Goal: Information Seeking & Learning: Compare options

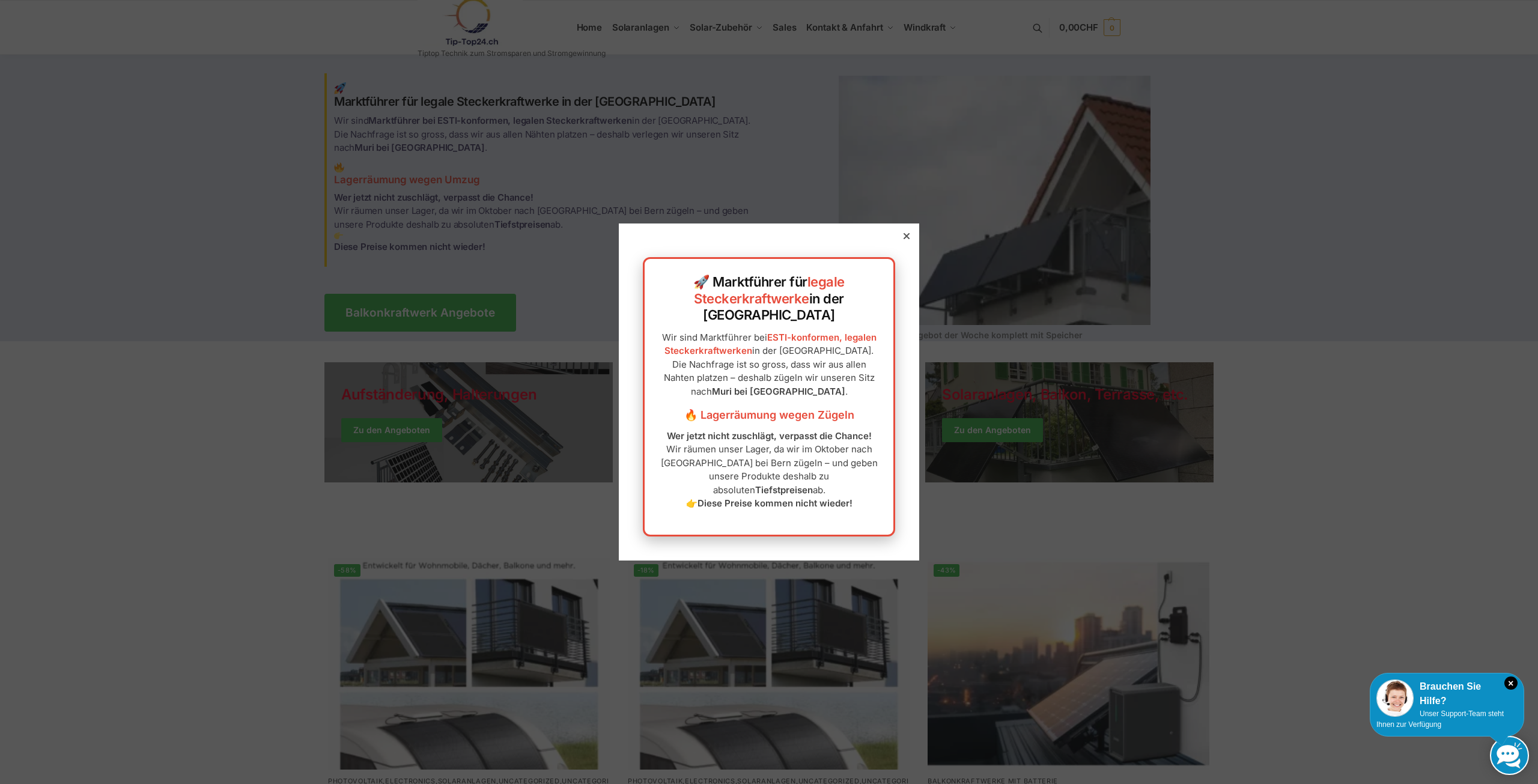
click at [904, 239] on icon at bounding box center [907, 235] width 6 height 6
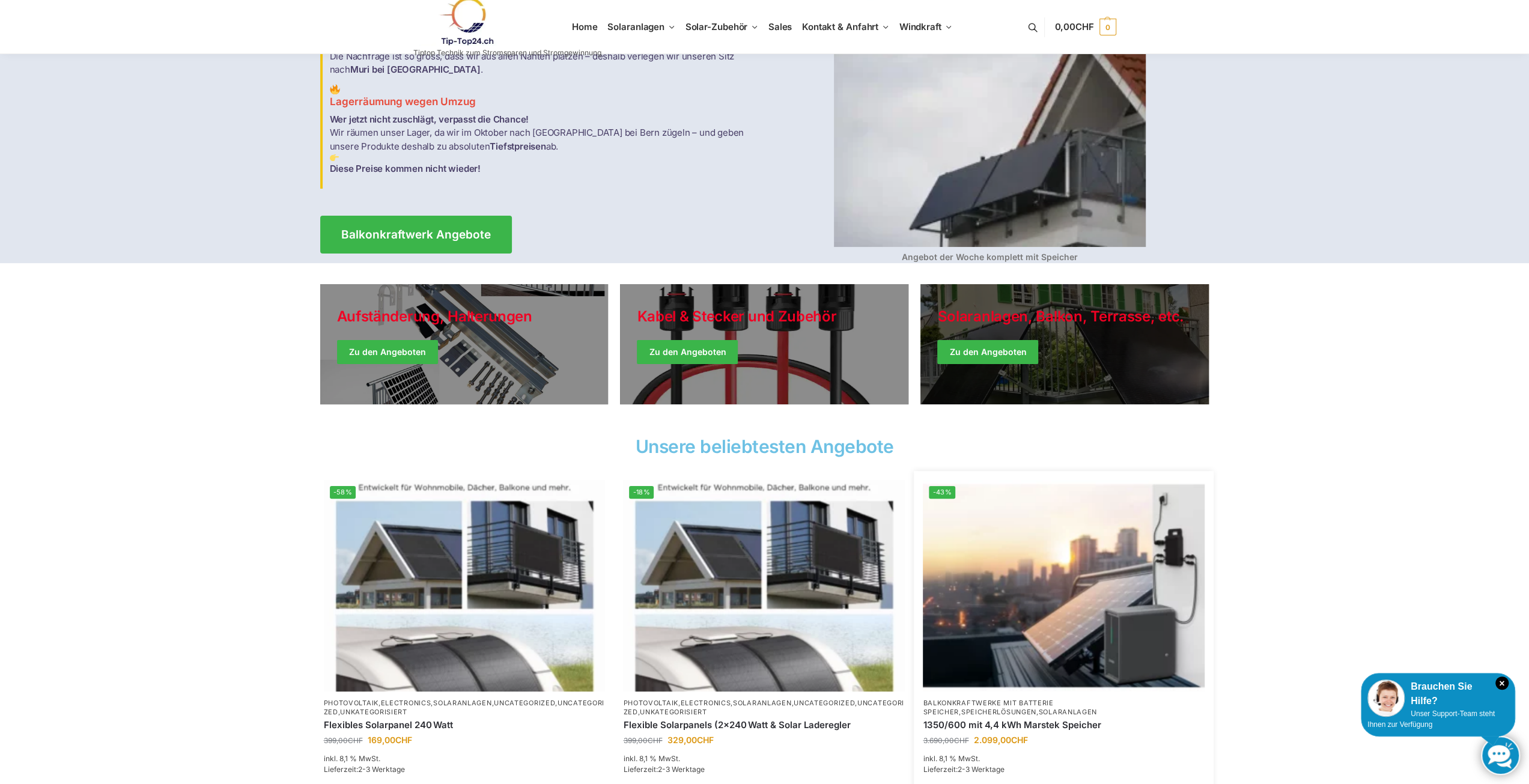
scroll to position [60, 0]
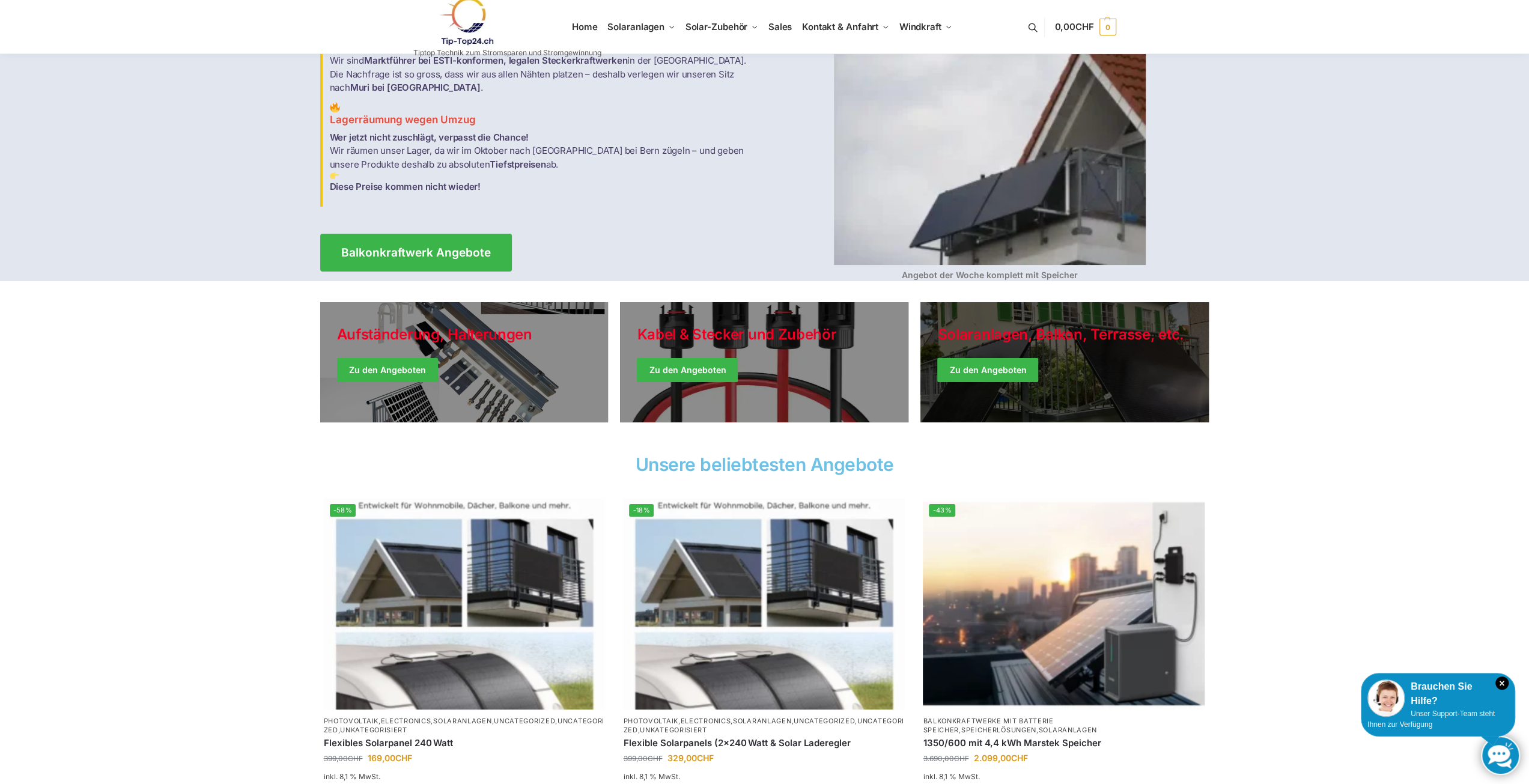
click at [986, 365] on link "Winter Jackets" at bounding box center [1065, 362] width 289 height 120
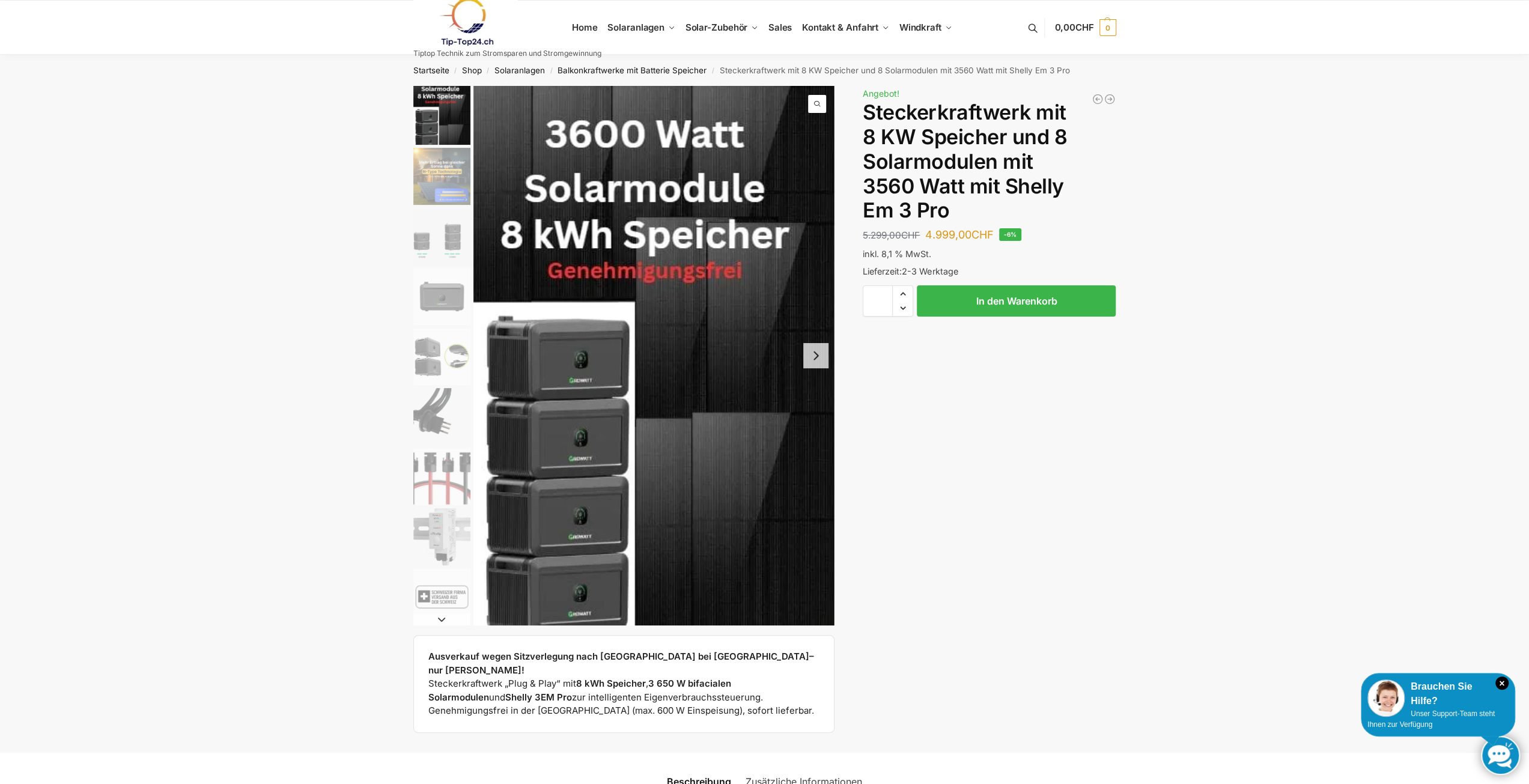
click at [461, 180] on img "2 / 9" at bounding box center [442, 176] width 57 height 57
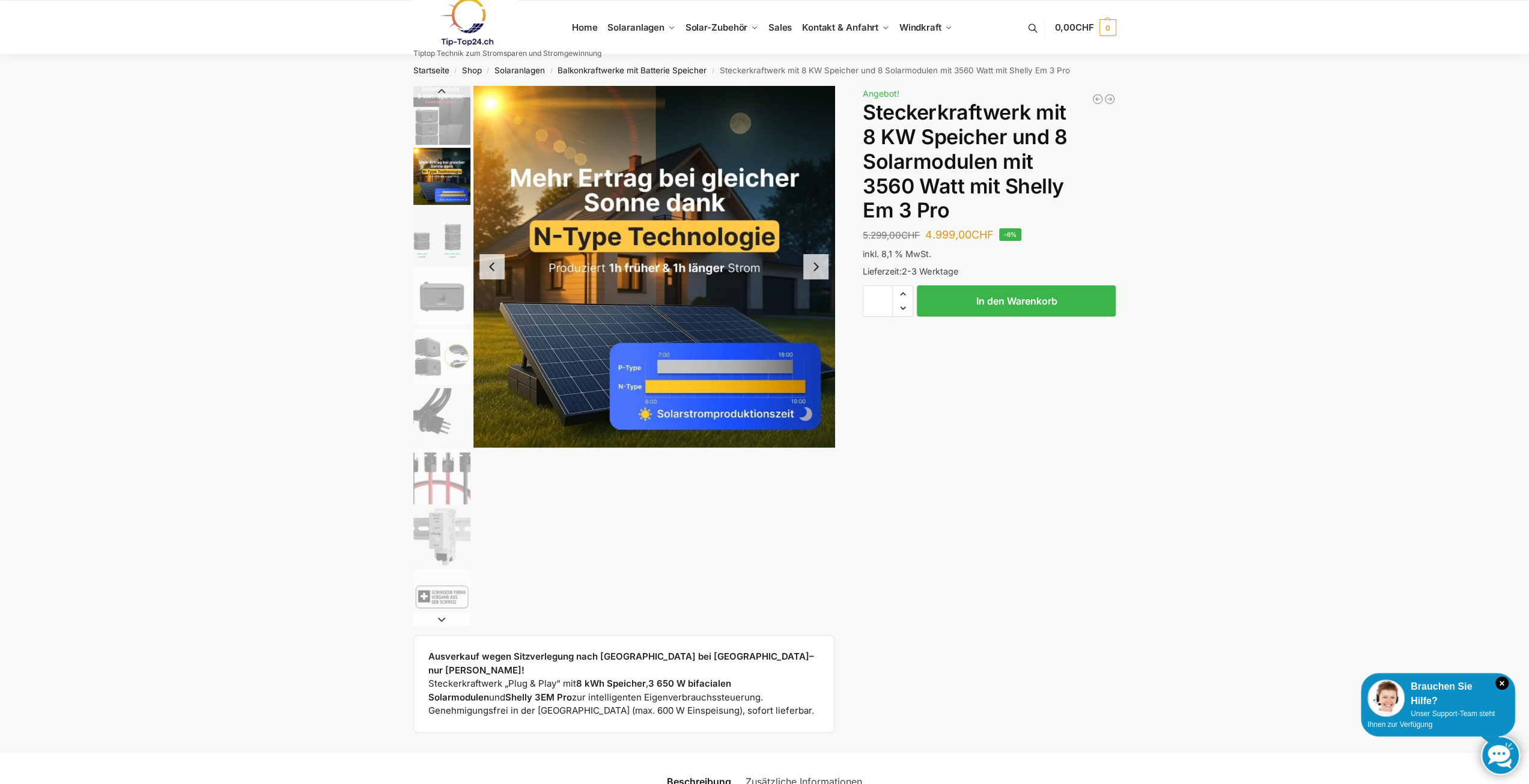
click at [446, 235] on img "3 / 9" at bounding box center [442, 236] width 57 height 57
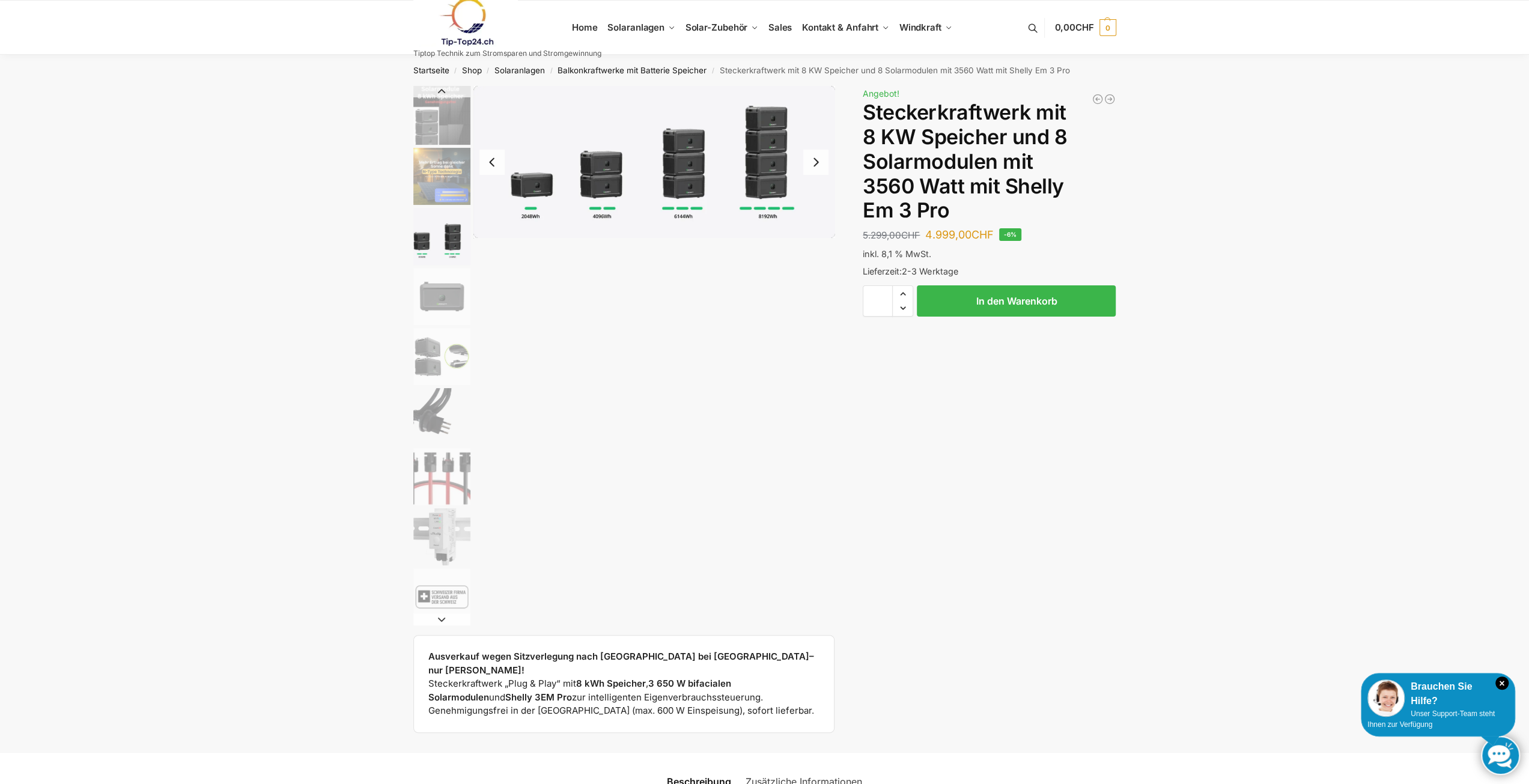
click at [446, 295] on img "4 / 9" at bounding box center [442, 296] width 57 height 57
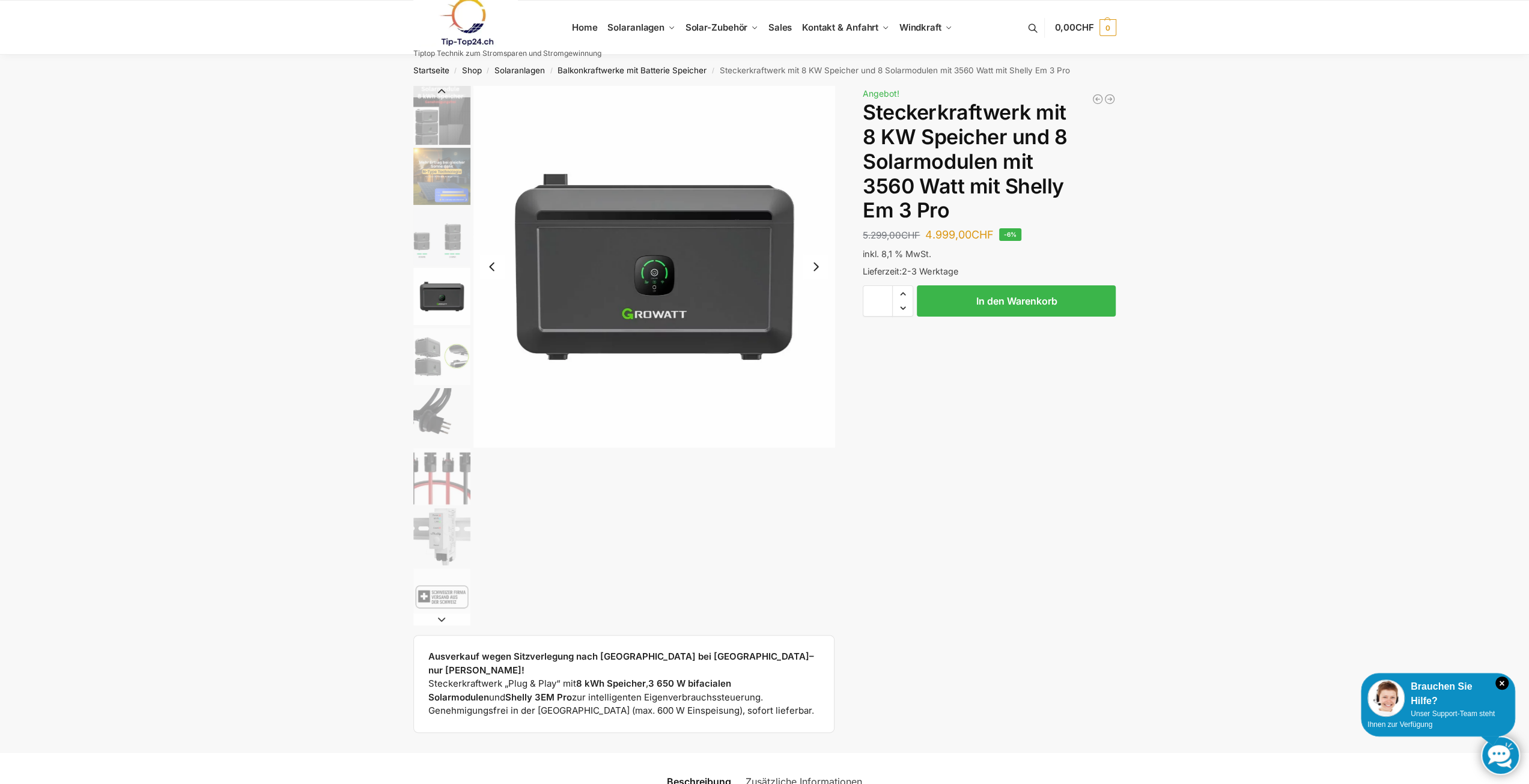
click at [447, 352] on img "5 / 9" at bounding box center [442, 356] width 57 height 57
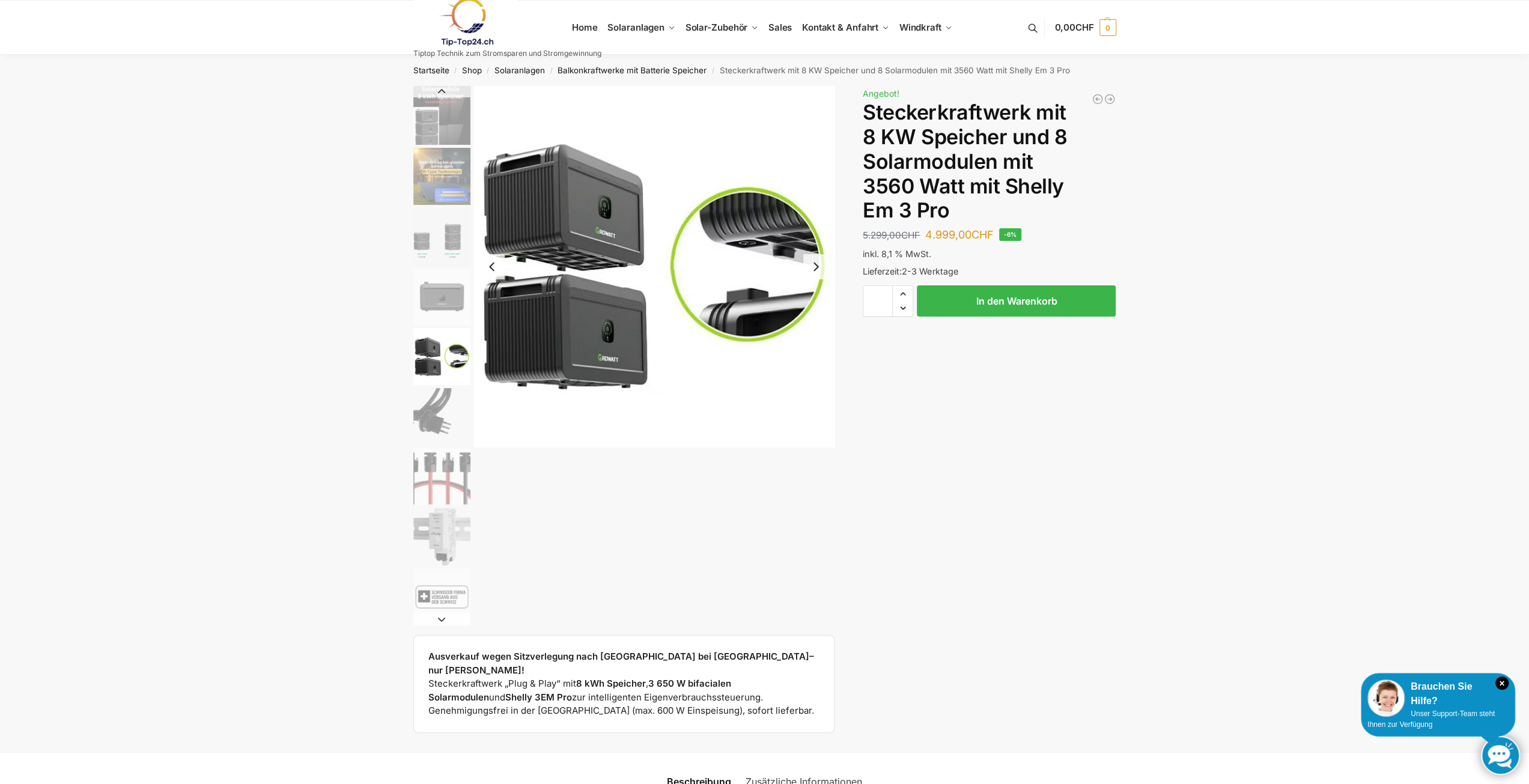
click at [445, 419] on img "6 / 9" at bounding box center [442, 416] width 57 height 57
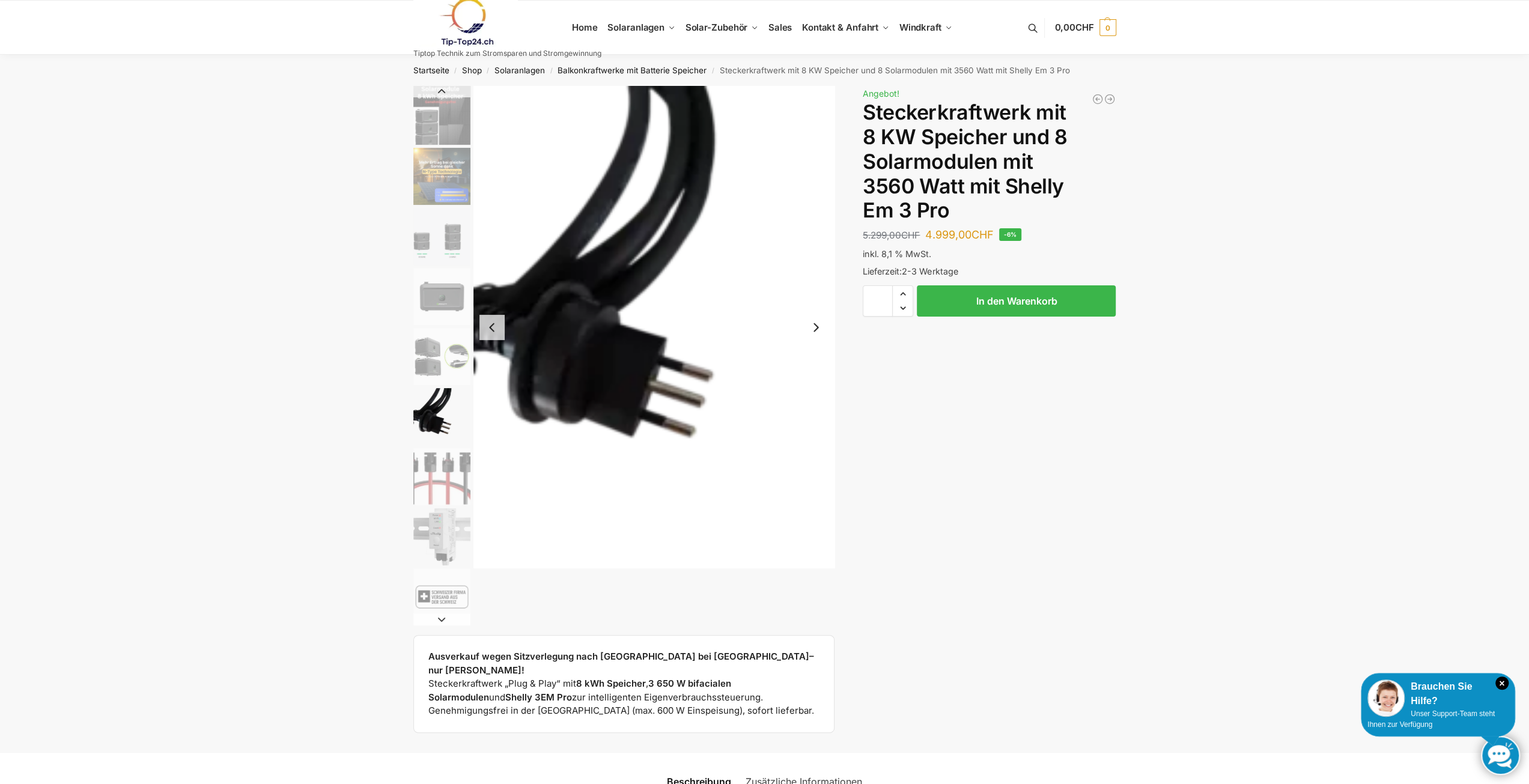
click at [470, 474] on div at bounding box center [624, 356] width 422 height 539
click at [460, 475] on img "7 / 9" at bounding box center [442, 477] width 57 height 57
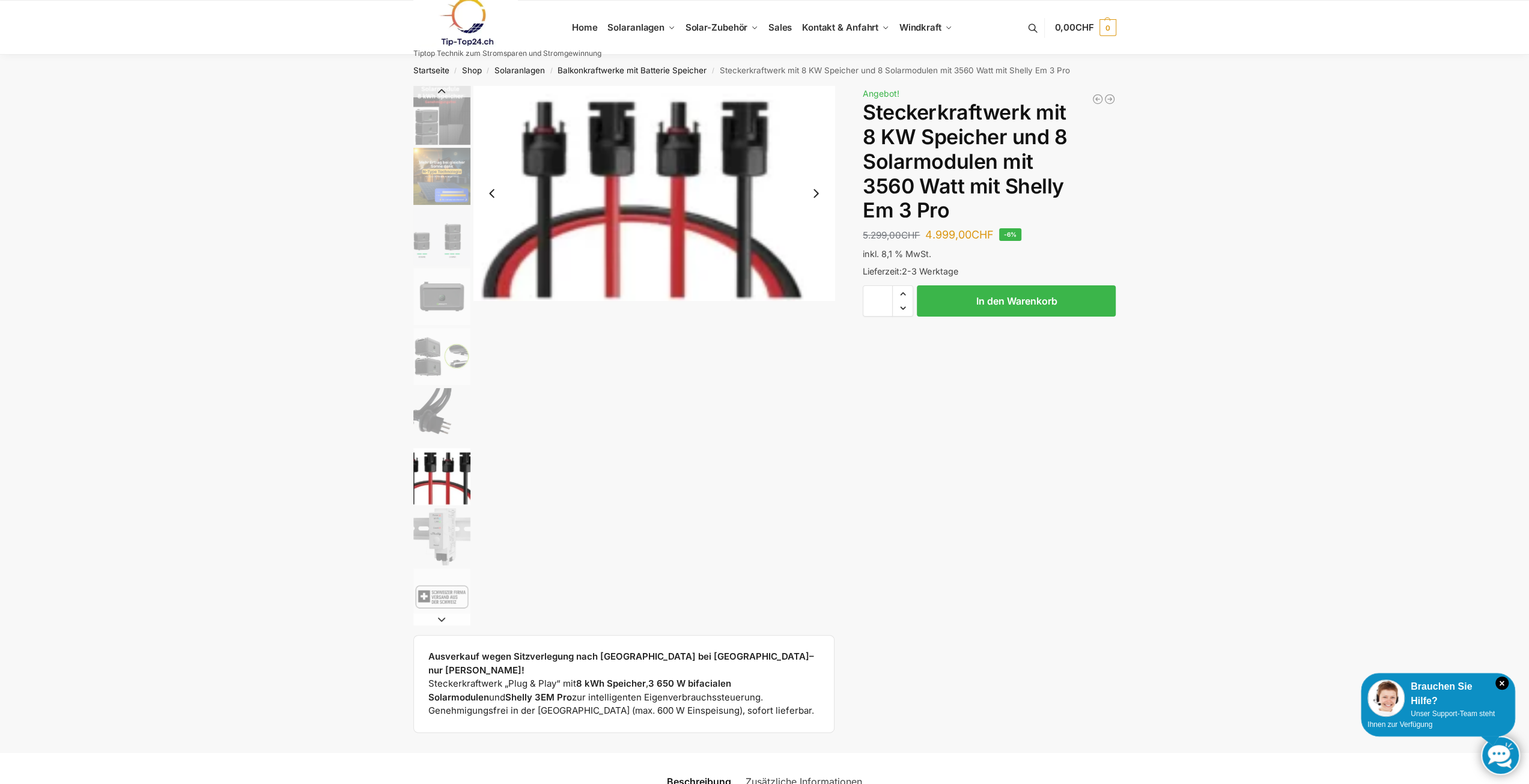
click at [447, 542] on img "8 / 9" at bounding box center [442, 537] width 57 height 57
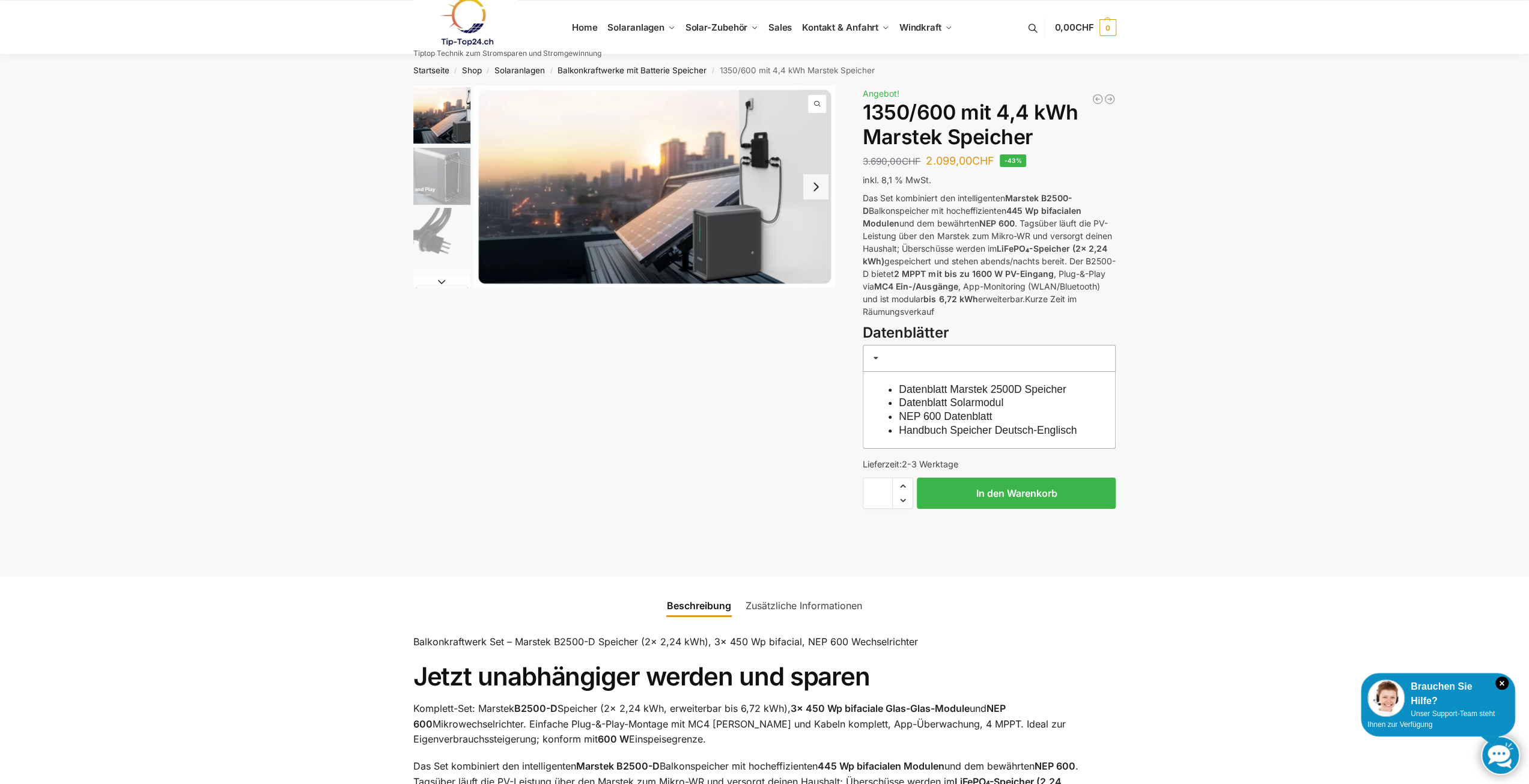
click at [440, 173] on img "2 / 9" at bounding box center [442, 176] width 57 height 57
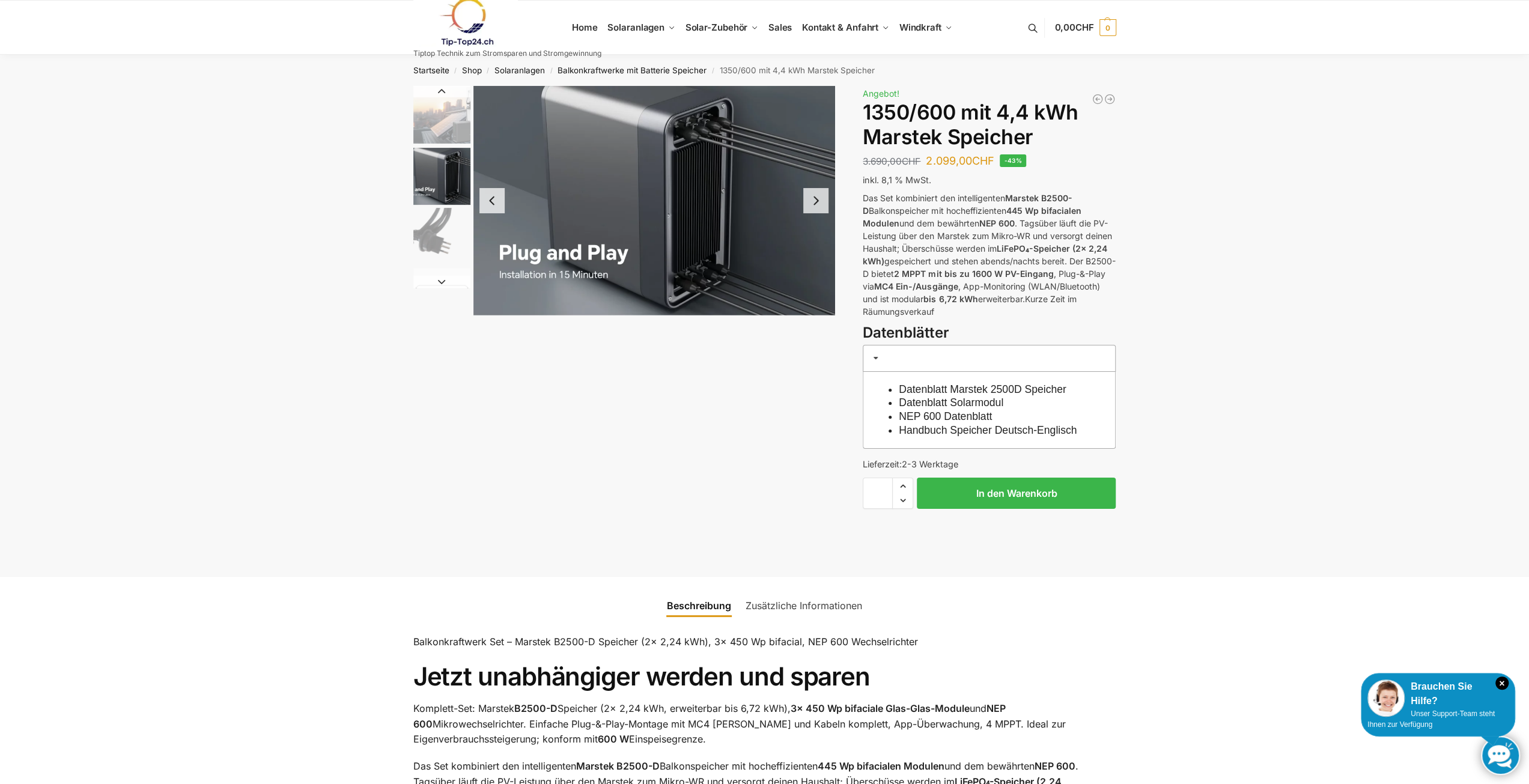
click at [440, 233] on img "3 / 9" at bounding box center [442, 236] width 57 height 57
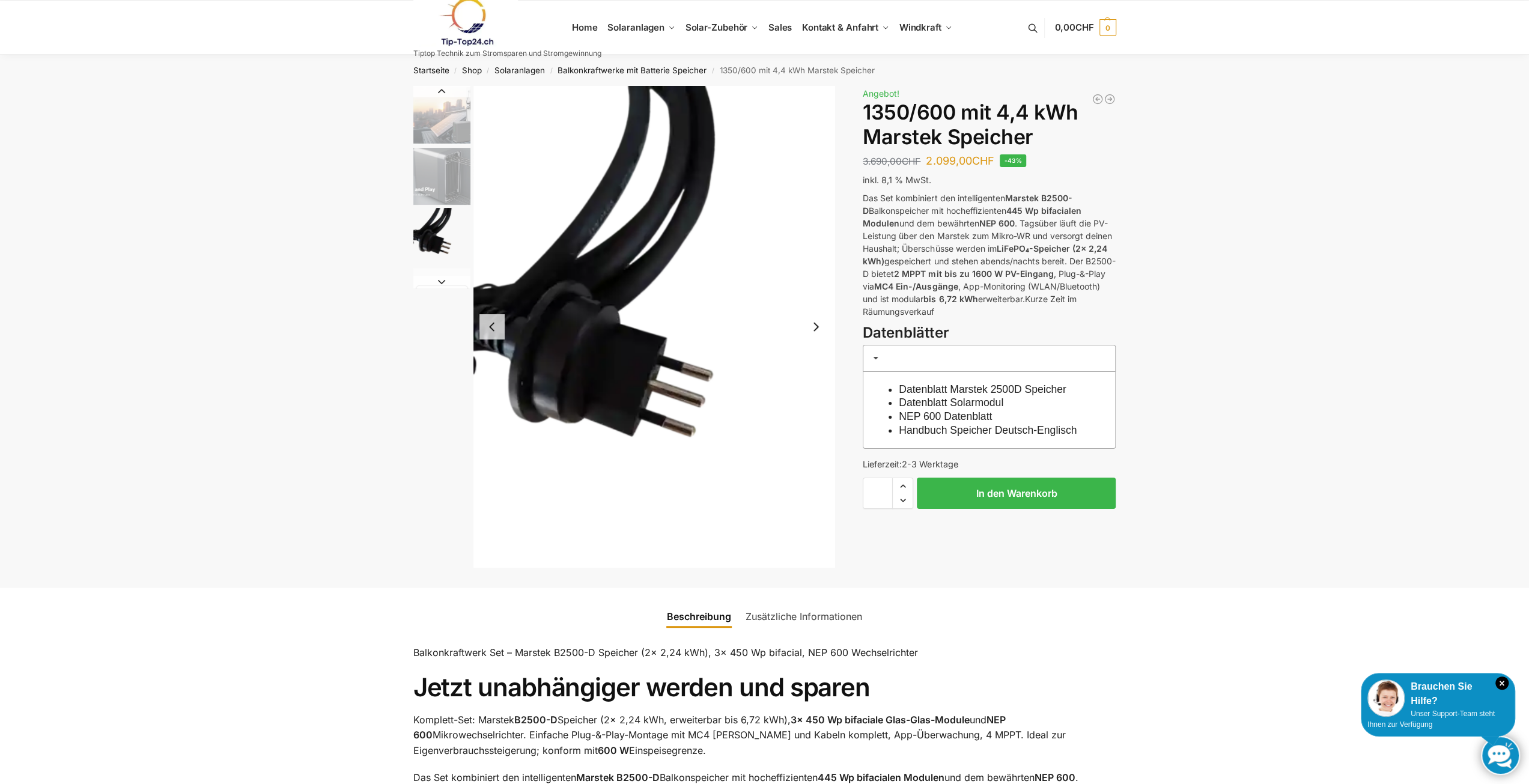
click at [448, 124] on img "1 / 9" at bounding box center [442, 115] width 57 height 59
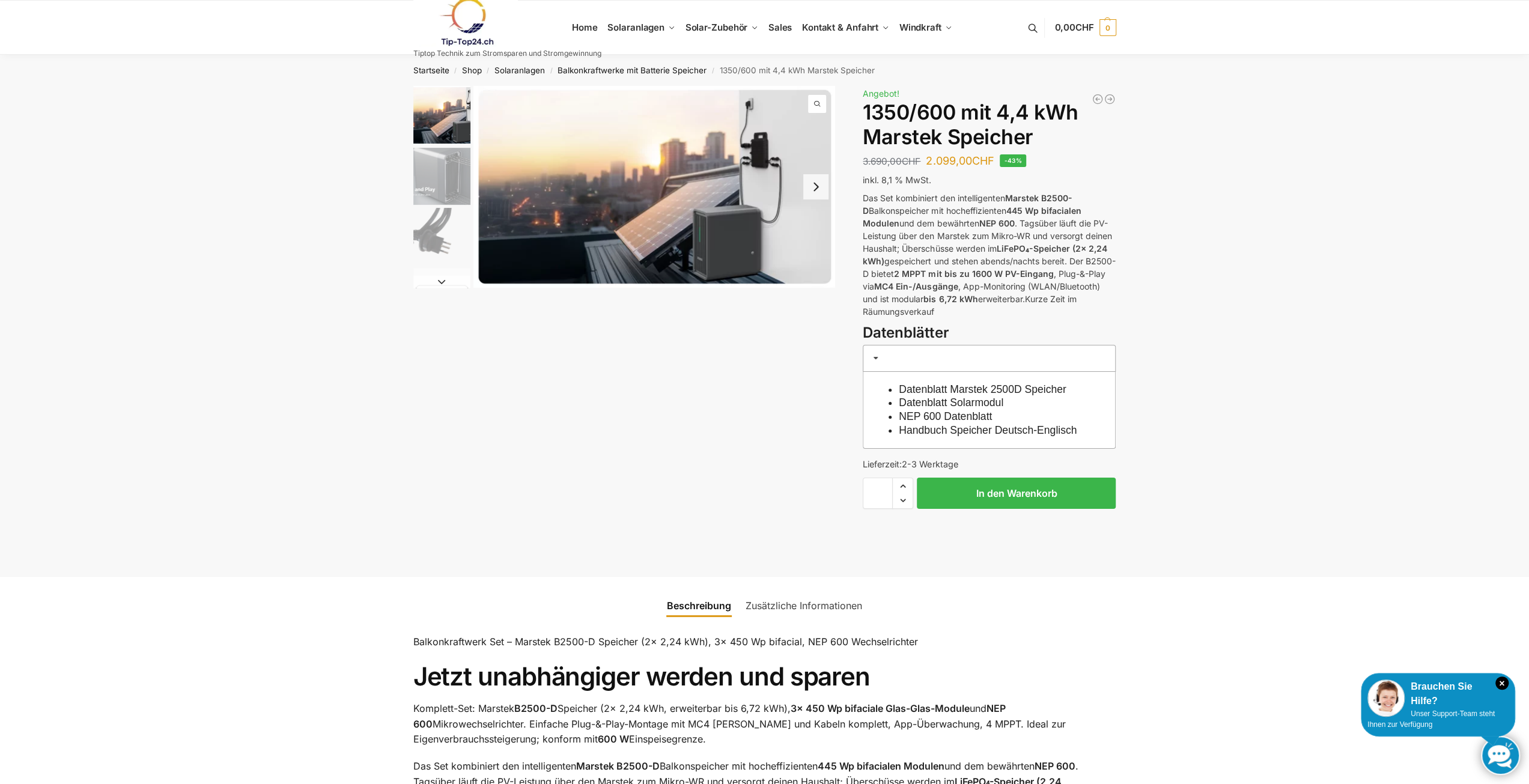
click at [819, 186] on button "Next slide" at bounding box center [816, 187] width 25 height 25
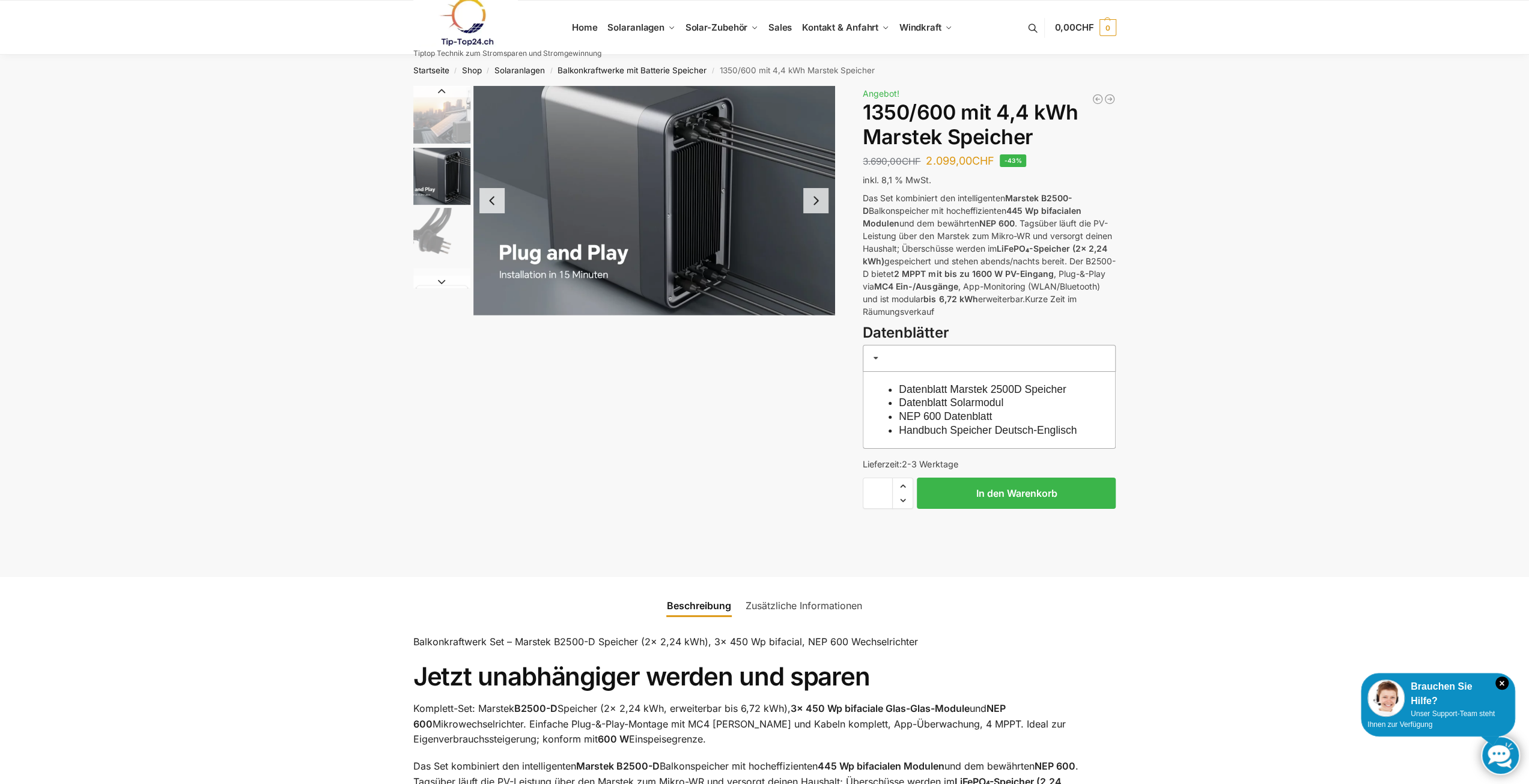
click at [819, 186] on img "2 / 9" at bounding box center [654, 201] width 361 height 229
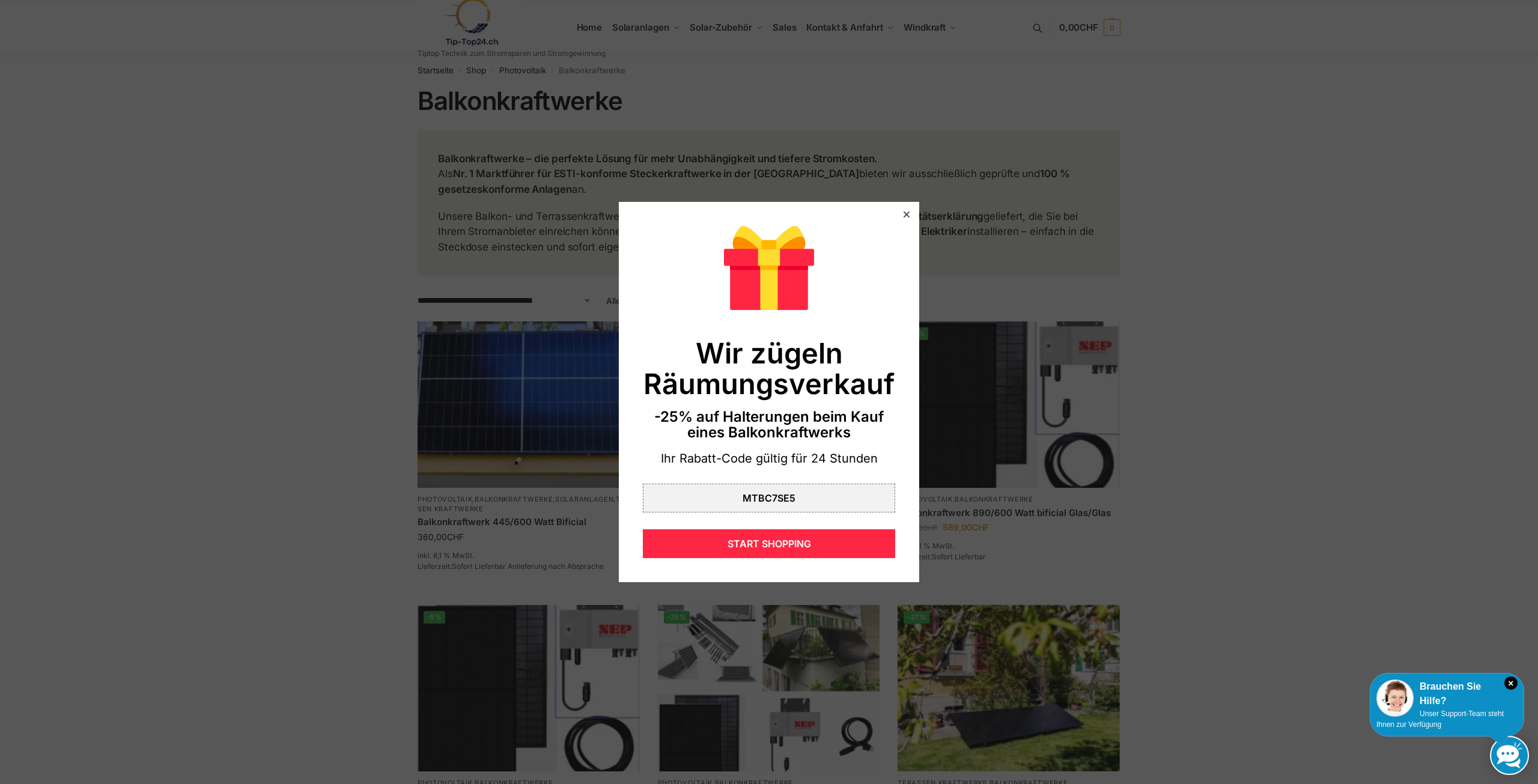
click at [901, 215] on div at bounding box center [906, 214] width 10 height 10
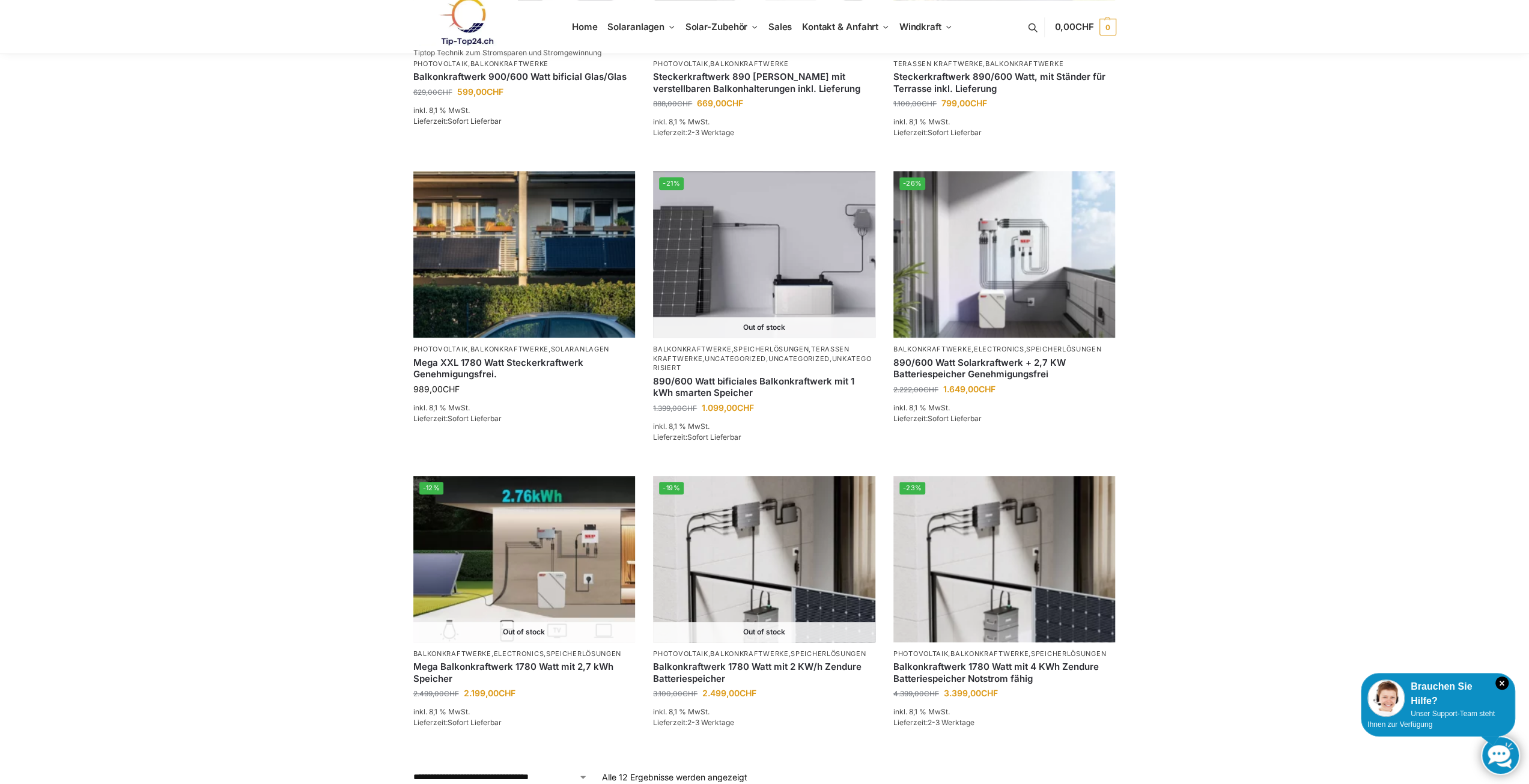
scroll to position [720, 0]
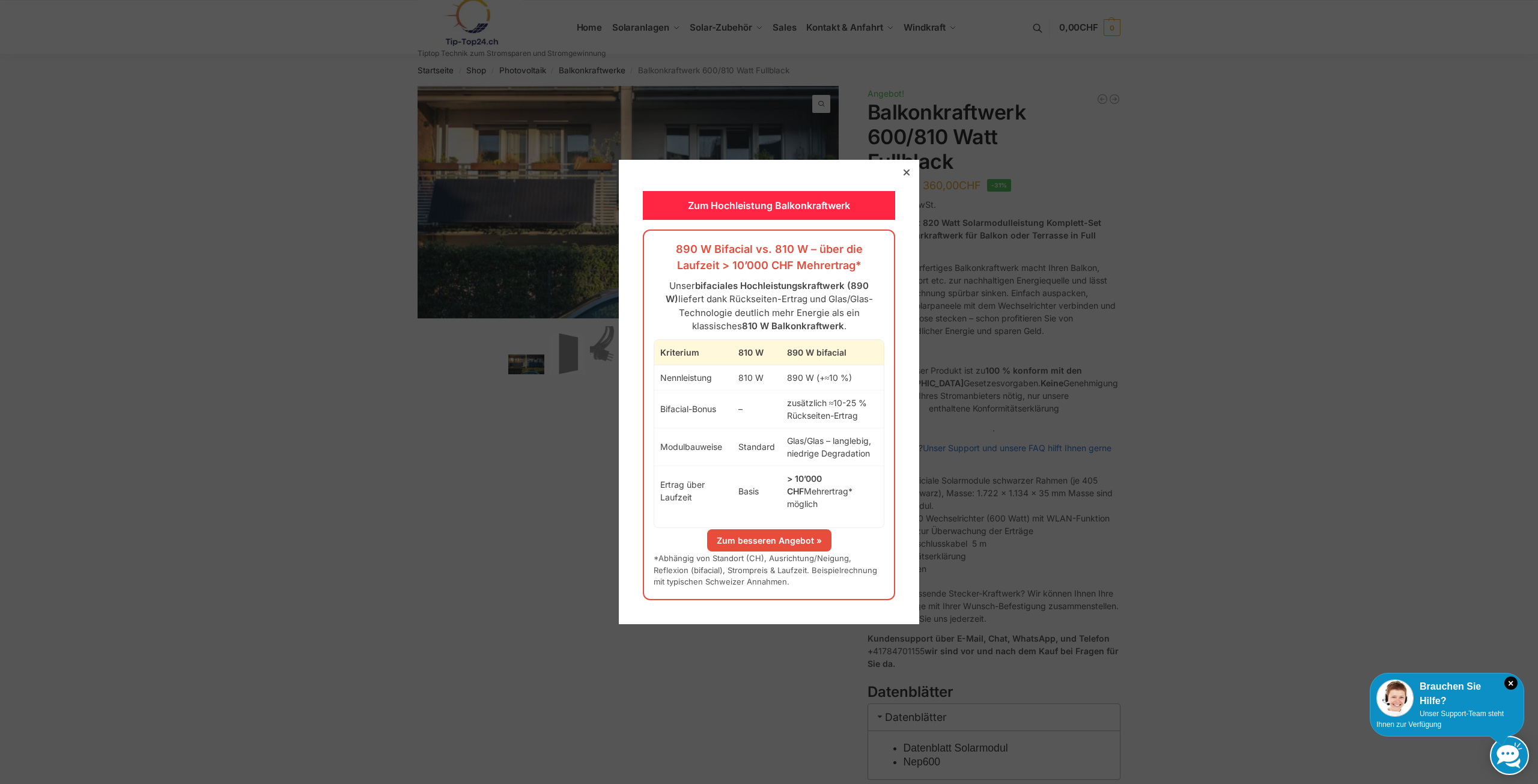
click at [904, 175] on icon at bounding box center [907, 172] width 6 height 6
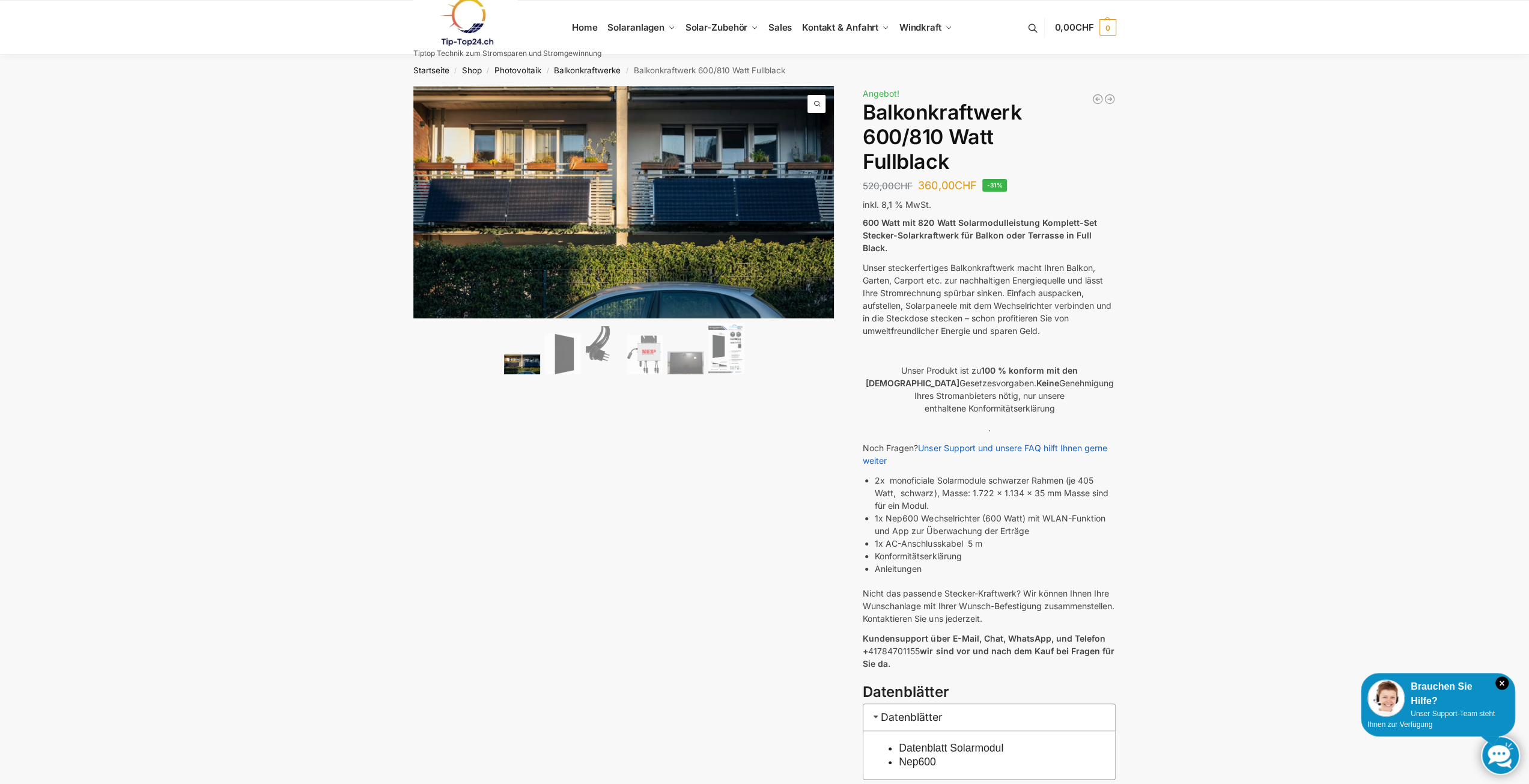
click at [977, 480] on li "2x monoficiale Solarmodule schwarzer Rahmen (je 405 Watt, schwarz), Masse: 1.72…" at bounding box center [995, 493] width 241 height 38
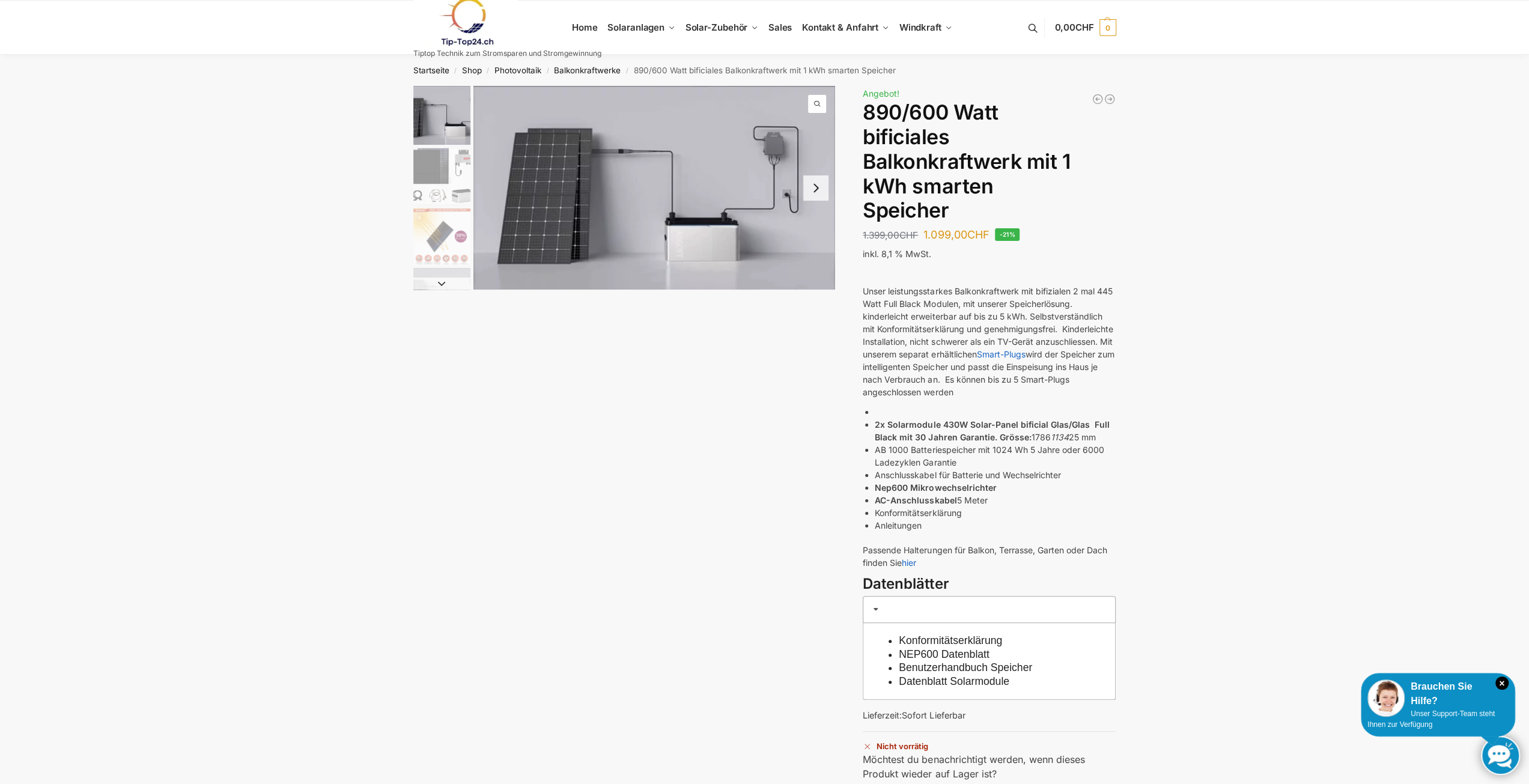
click at [817, 194] on button "Next slide" at bounding box center [816, 188] width 25 height 25
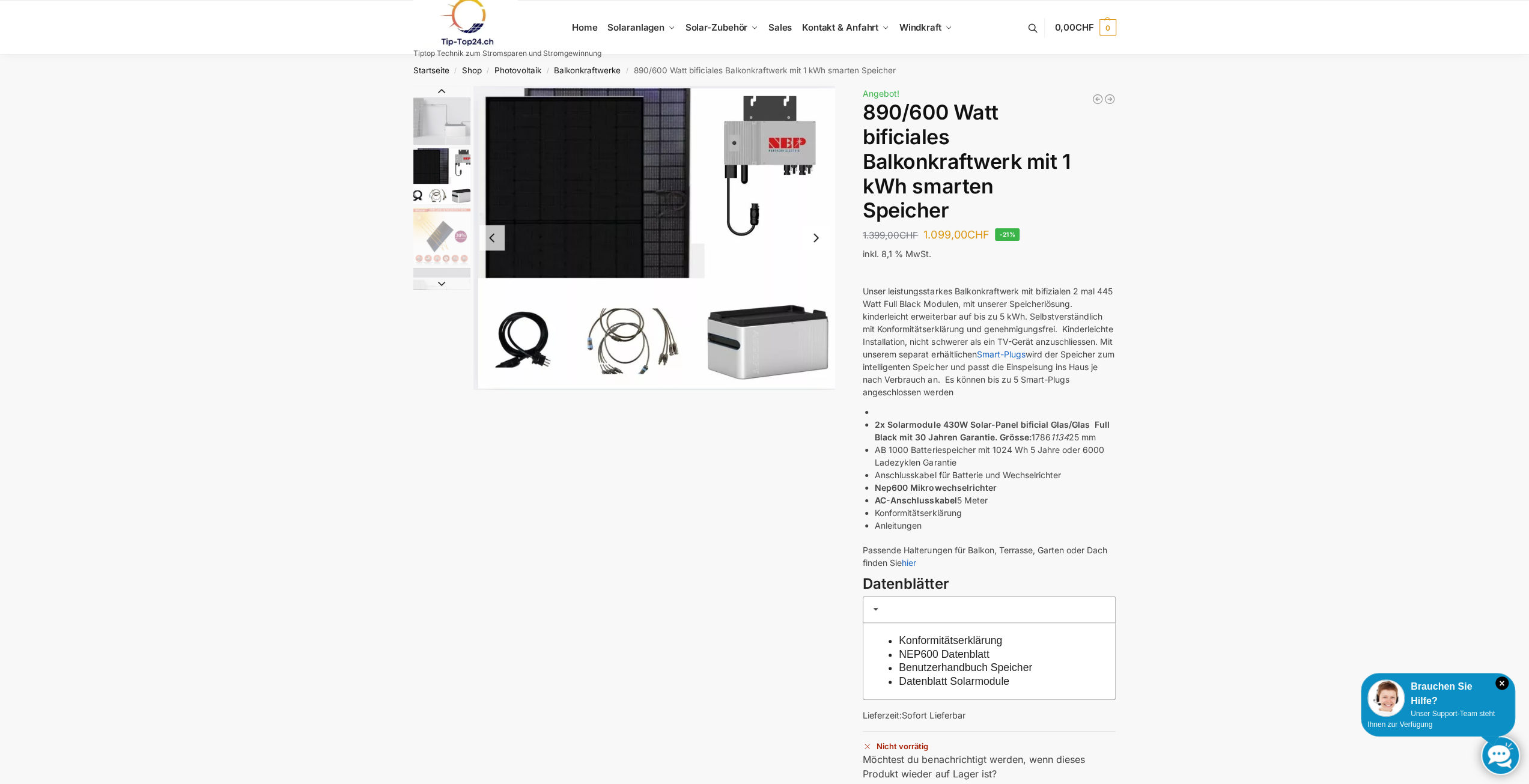
click at [814, 237] on button "Next slide" at bounding box center [816, 238] width 25 height 25
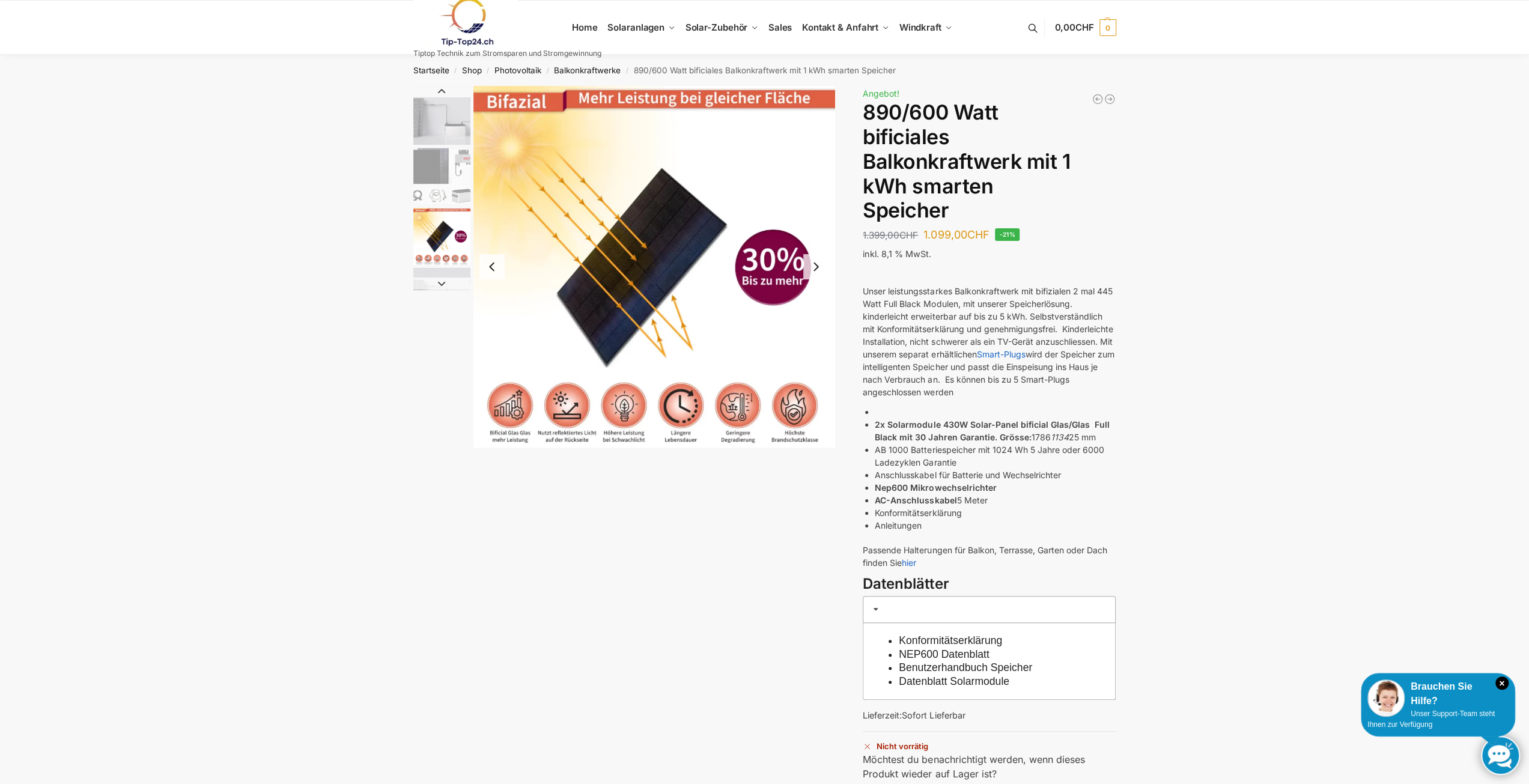
click at [449, 189] on img "2 / 7" at bounding box center [442, 176] width 57 height 57
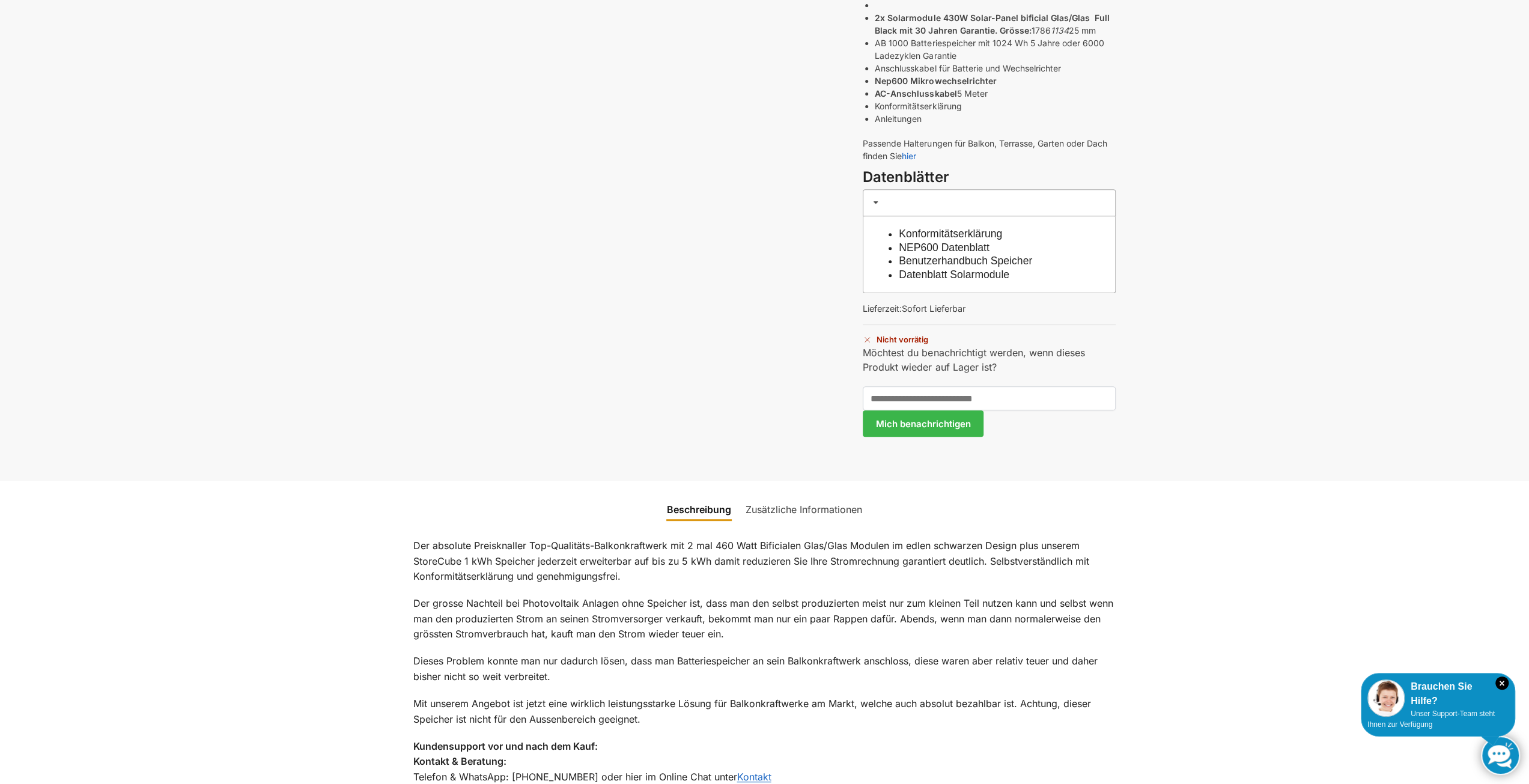
scroll to position [402, 0]
click at [836, 512] on link "Zusätzliche Informationen" at bounding box center [803, 513] width 131 height 29
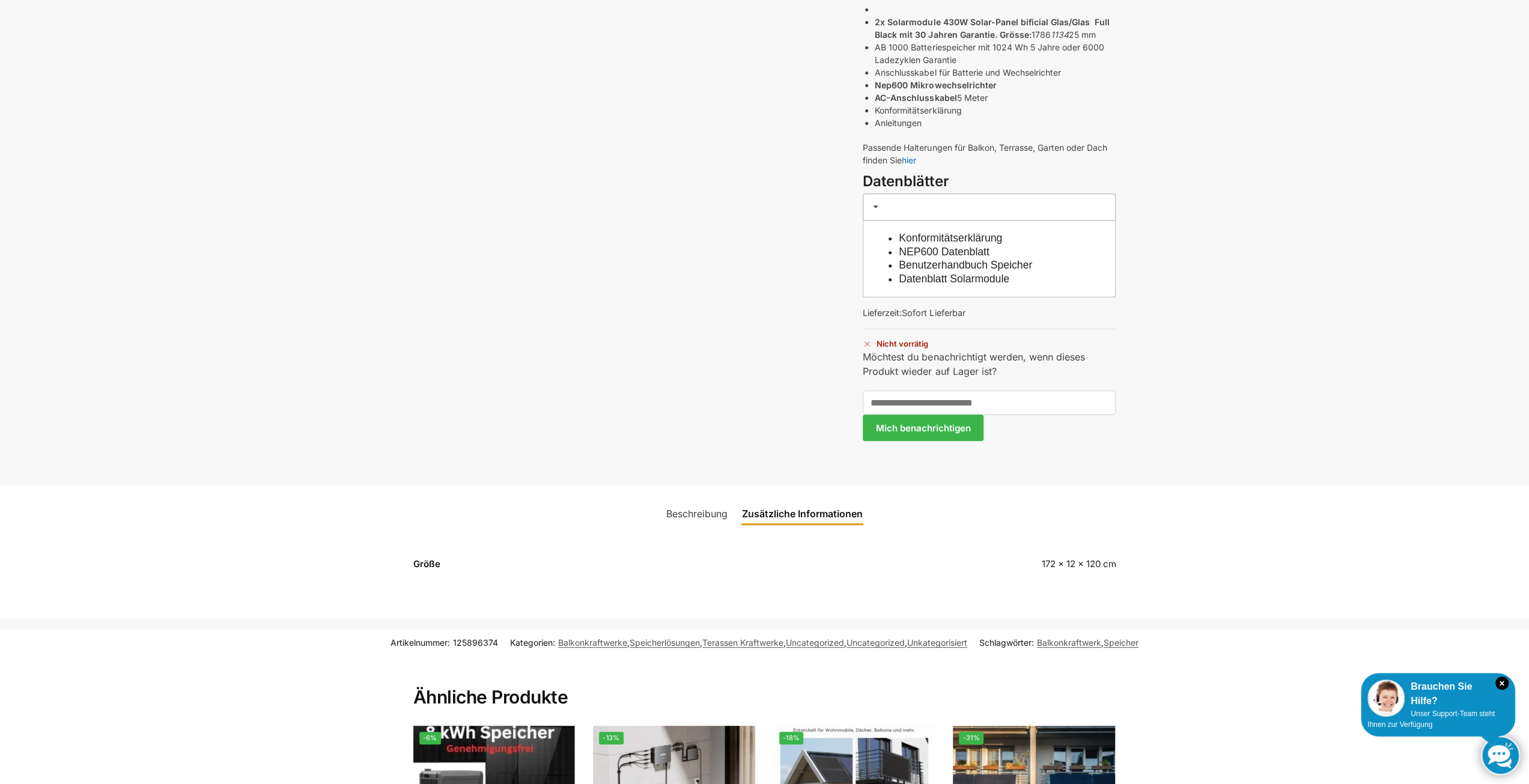
click at [684, 511] on link "Beschreibung" at bounding box center [697, 513] width 76 height 29
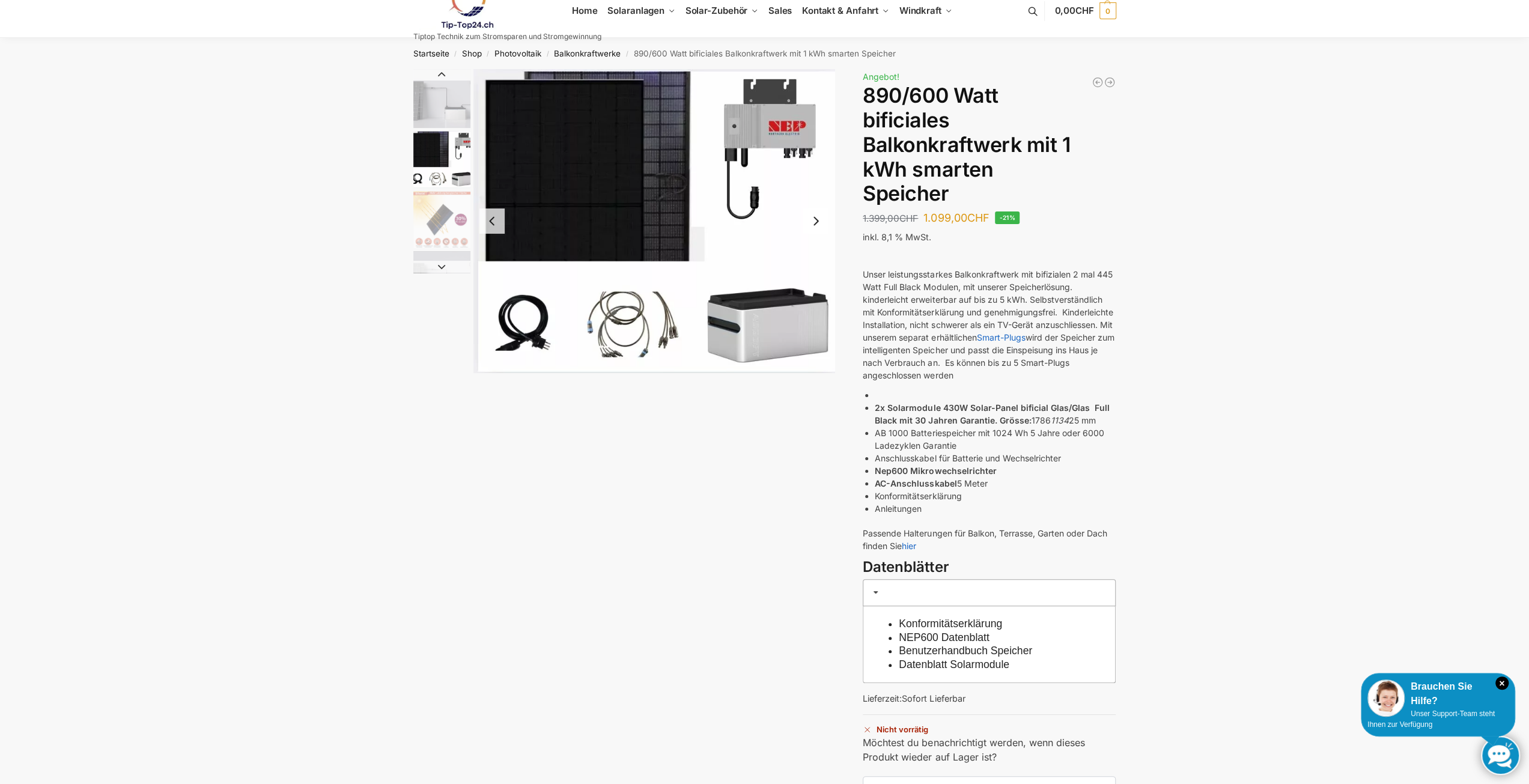
scroll to position [0, 0]
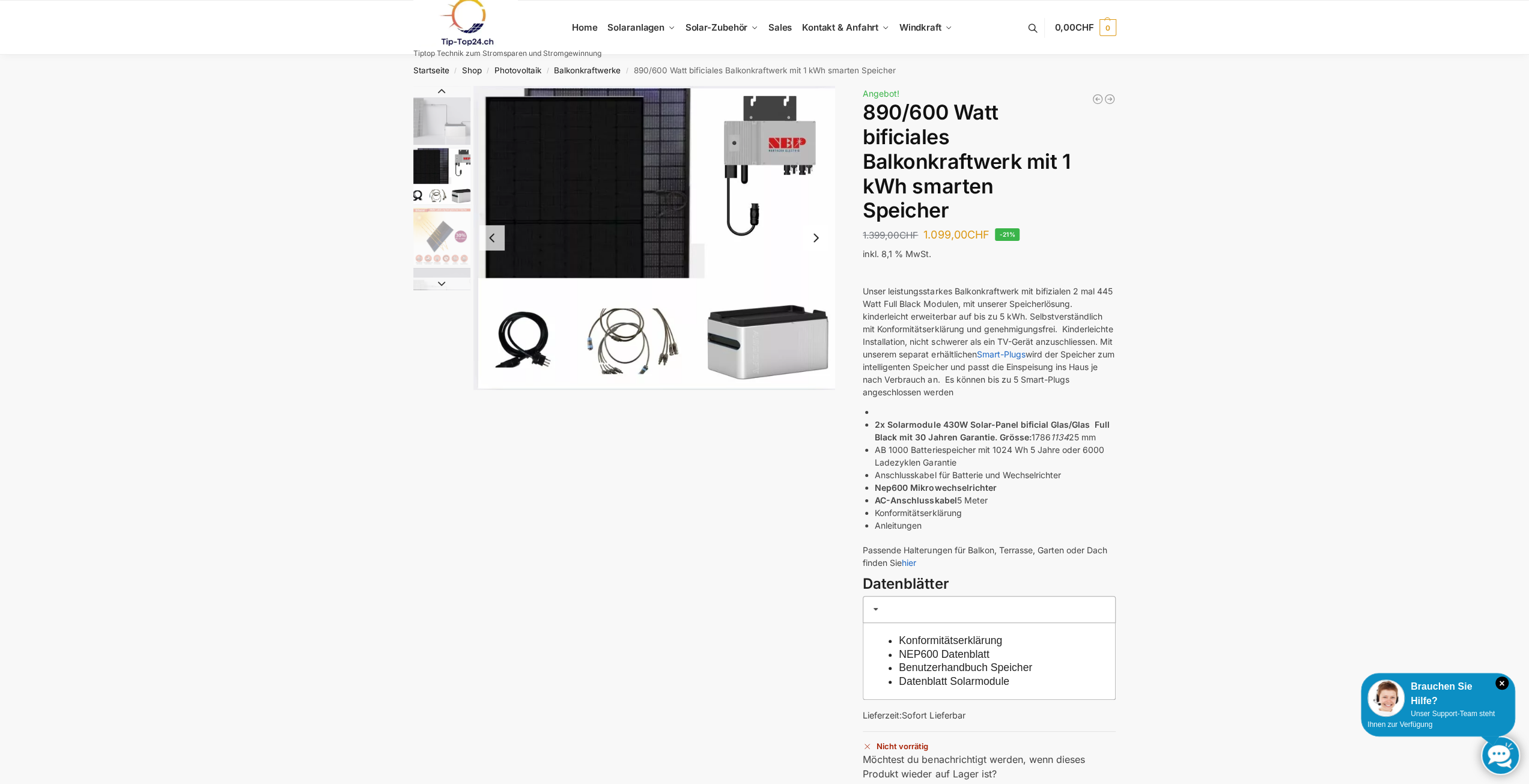
click at [455, 133] on img "1 / 7" at bounding box center [442, 115] width 57 height 59
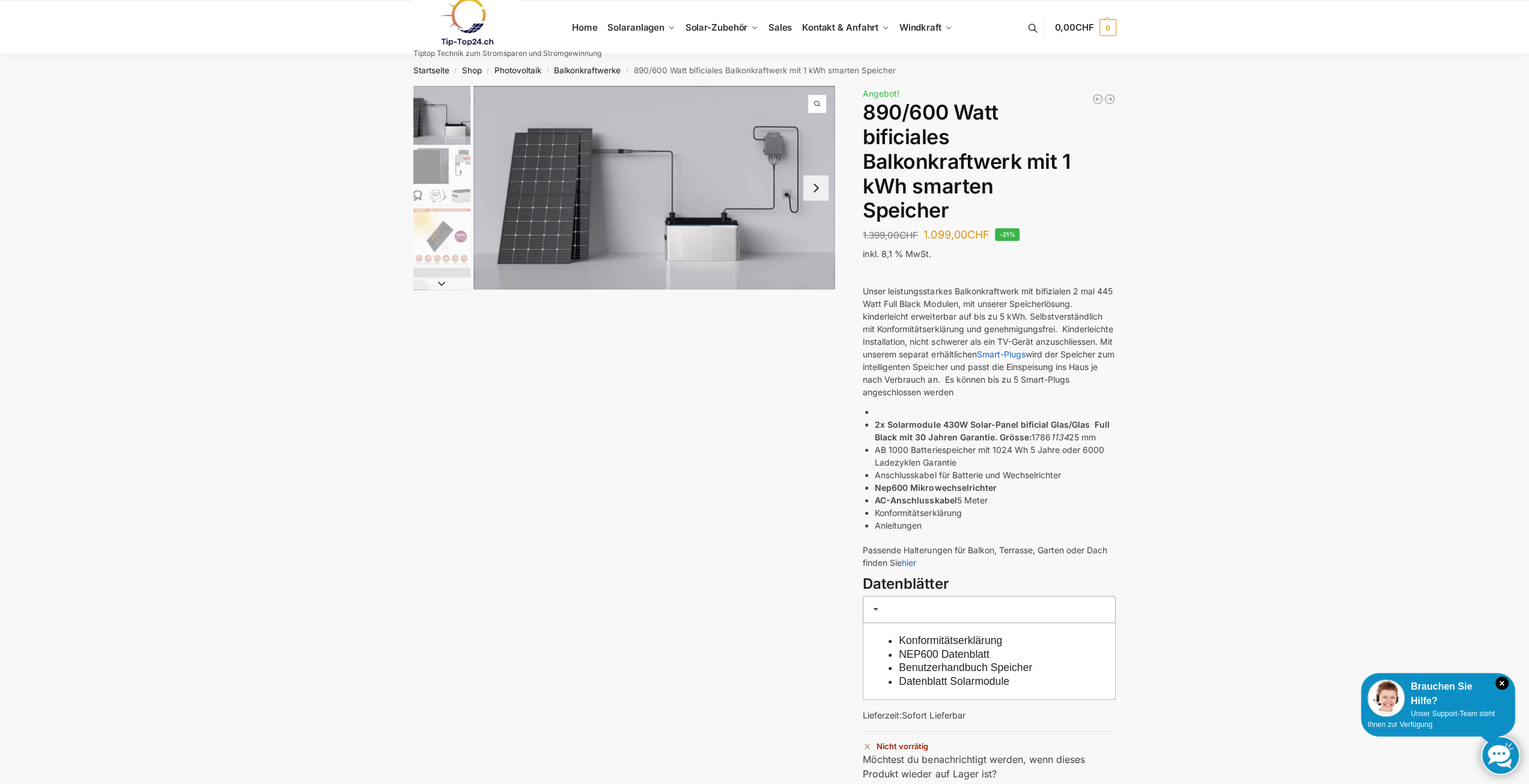
click at [443, 180] on img "2 / 7" at bounding box center [442, 176] width 57 height 57
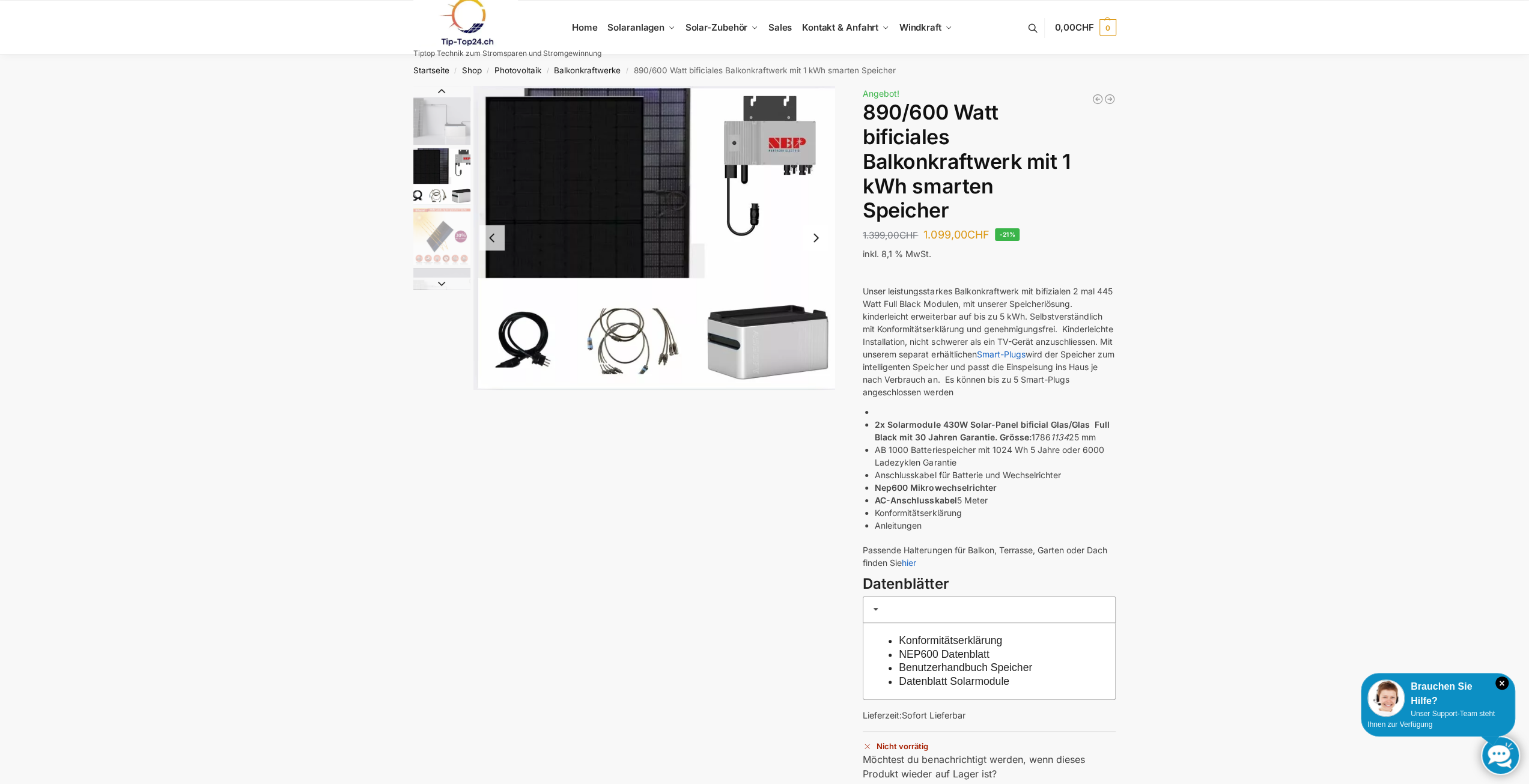
click at [443, 237] on img "3 / 7" at bounding box center [442, 236] width 57 height 57
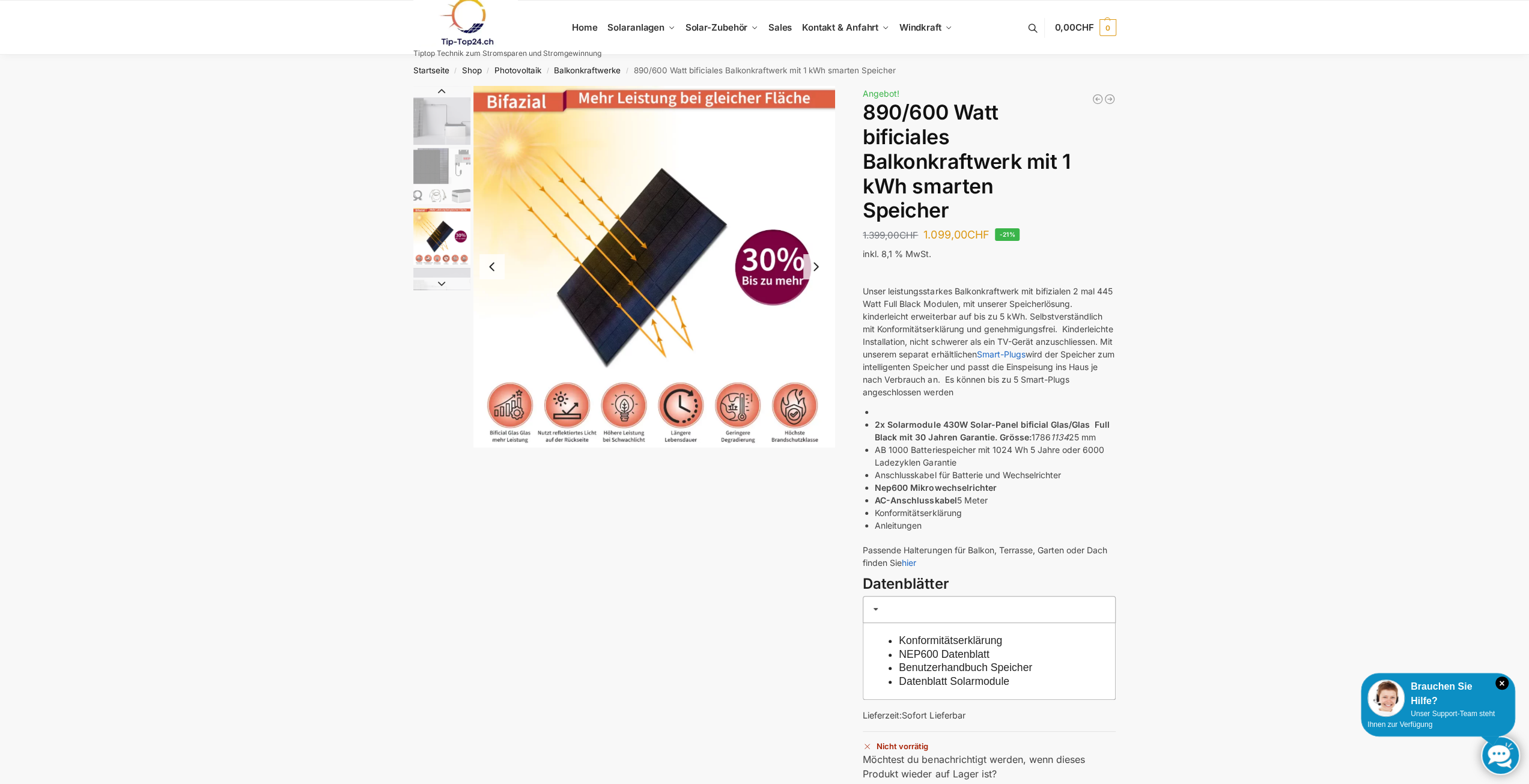
click at [450, 117] on img "1 / 7" at bounding box center [442, 115] width 57 height 59
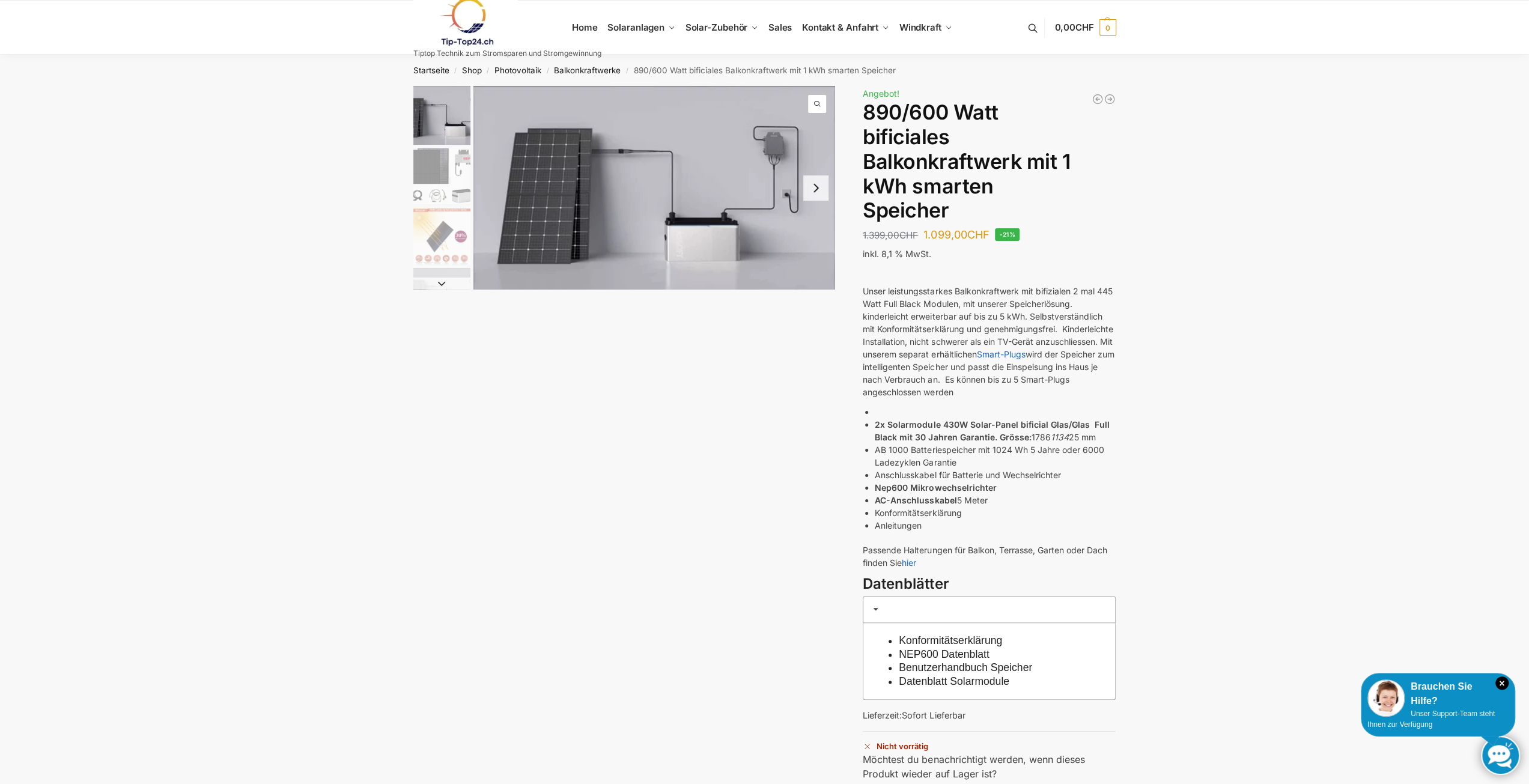
click at [415, 203] on img "2 / 7" at bounding box center [442, 176] width 57 height 57
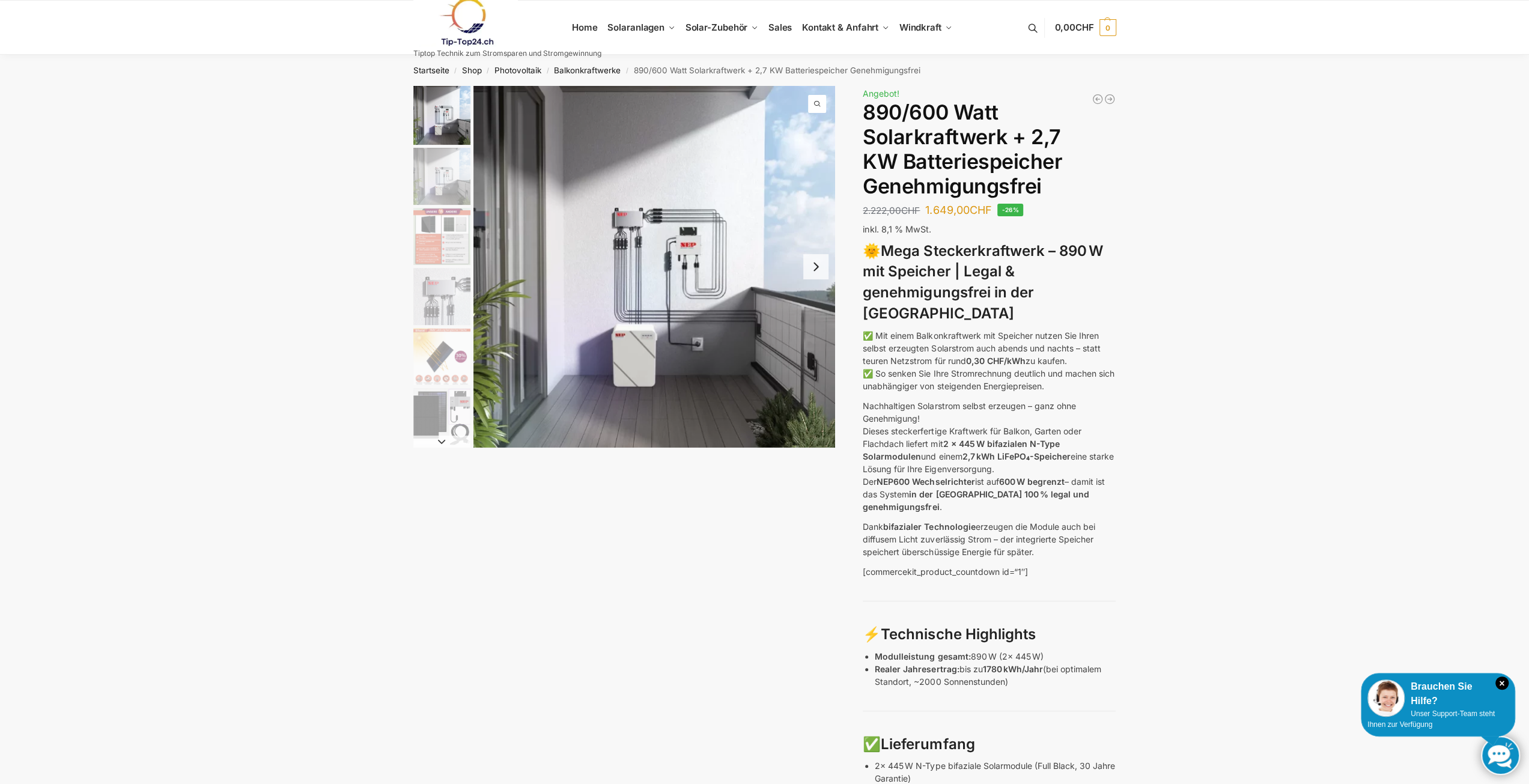
click at [436, 245] on img "3 / 12" at bounding box center [442, 236] width 57 height 57
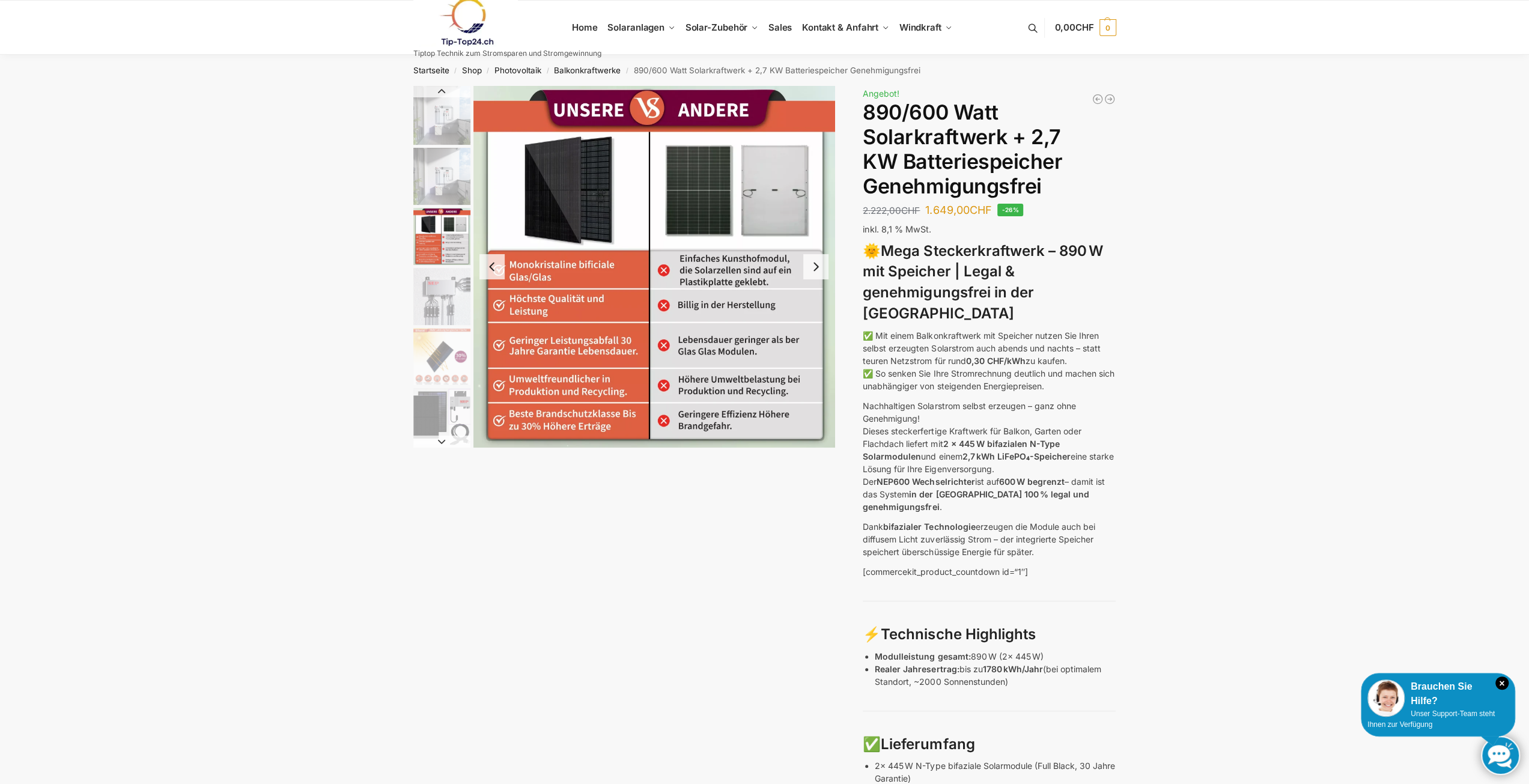
click at [817, 270] on button "Next slide" at bounding box center [816, 267] width 25 height 25
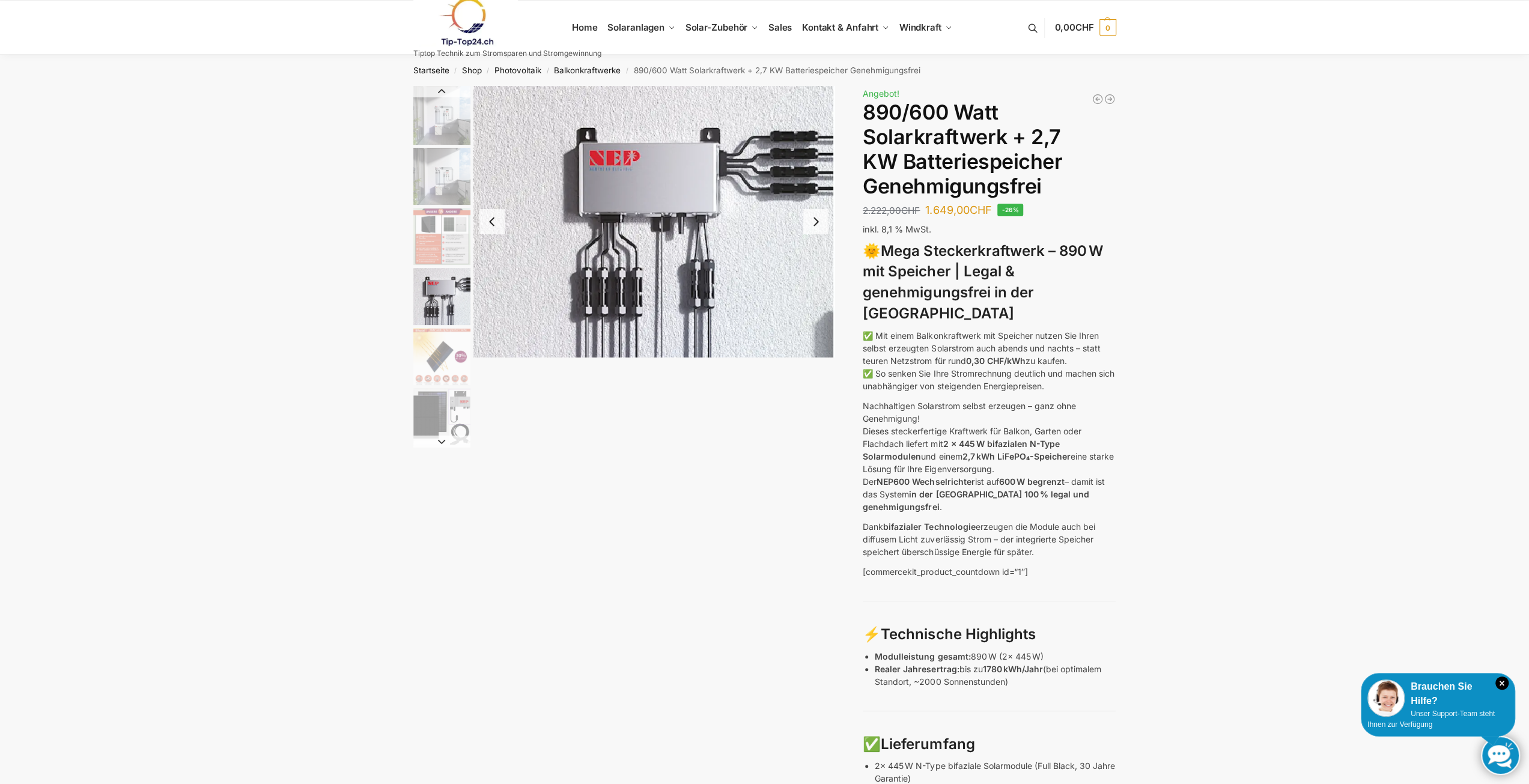
click at [816, 226] on button "Next slide" at bounding box center [816, 222] width 25 height 25
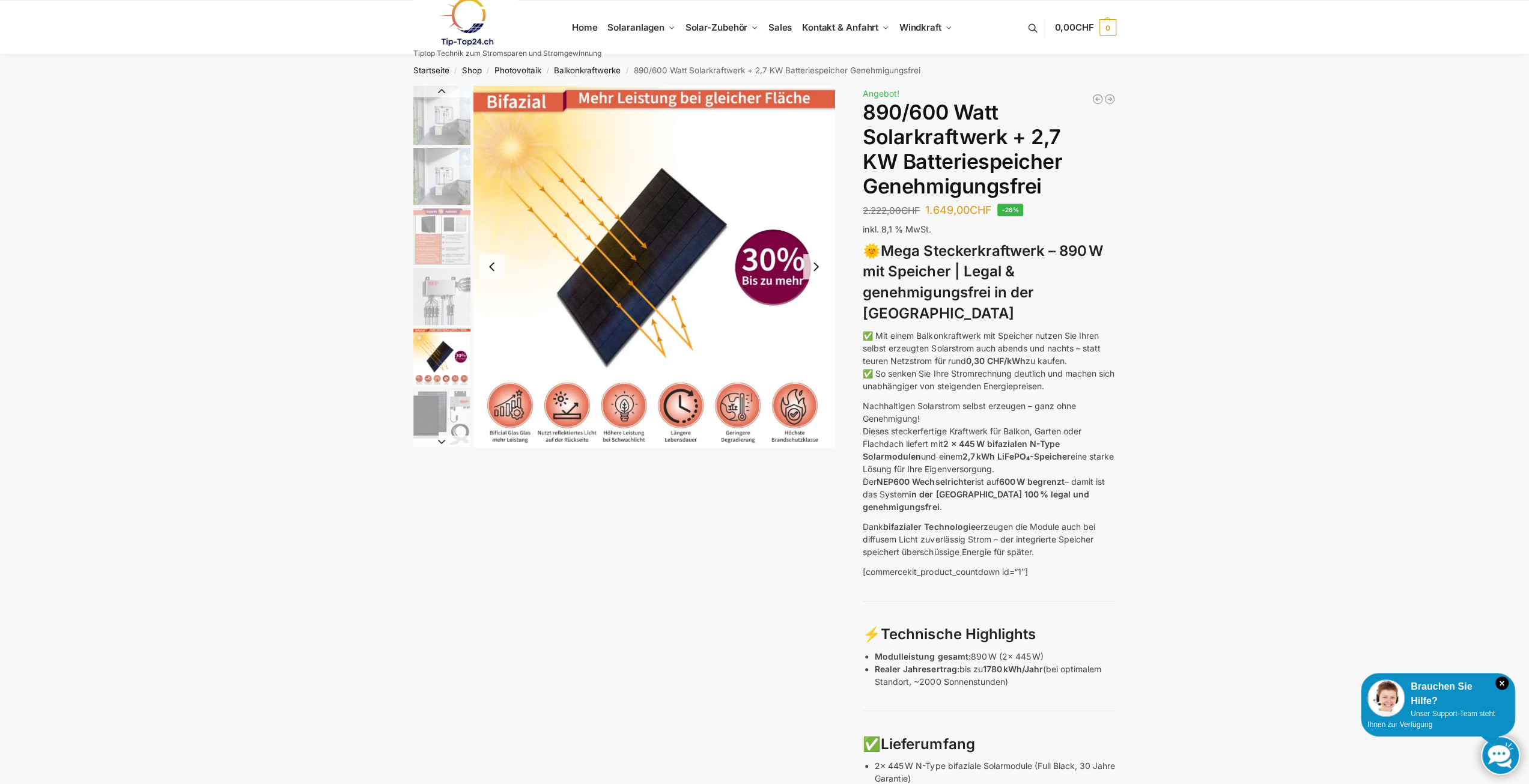
click at [440, 160] on img "2 / 12" at bounding box center [442, 176] width 57 height 57
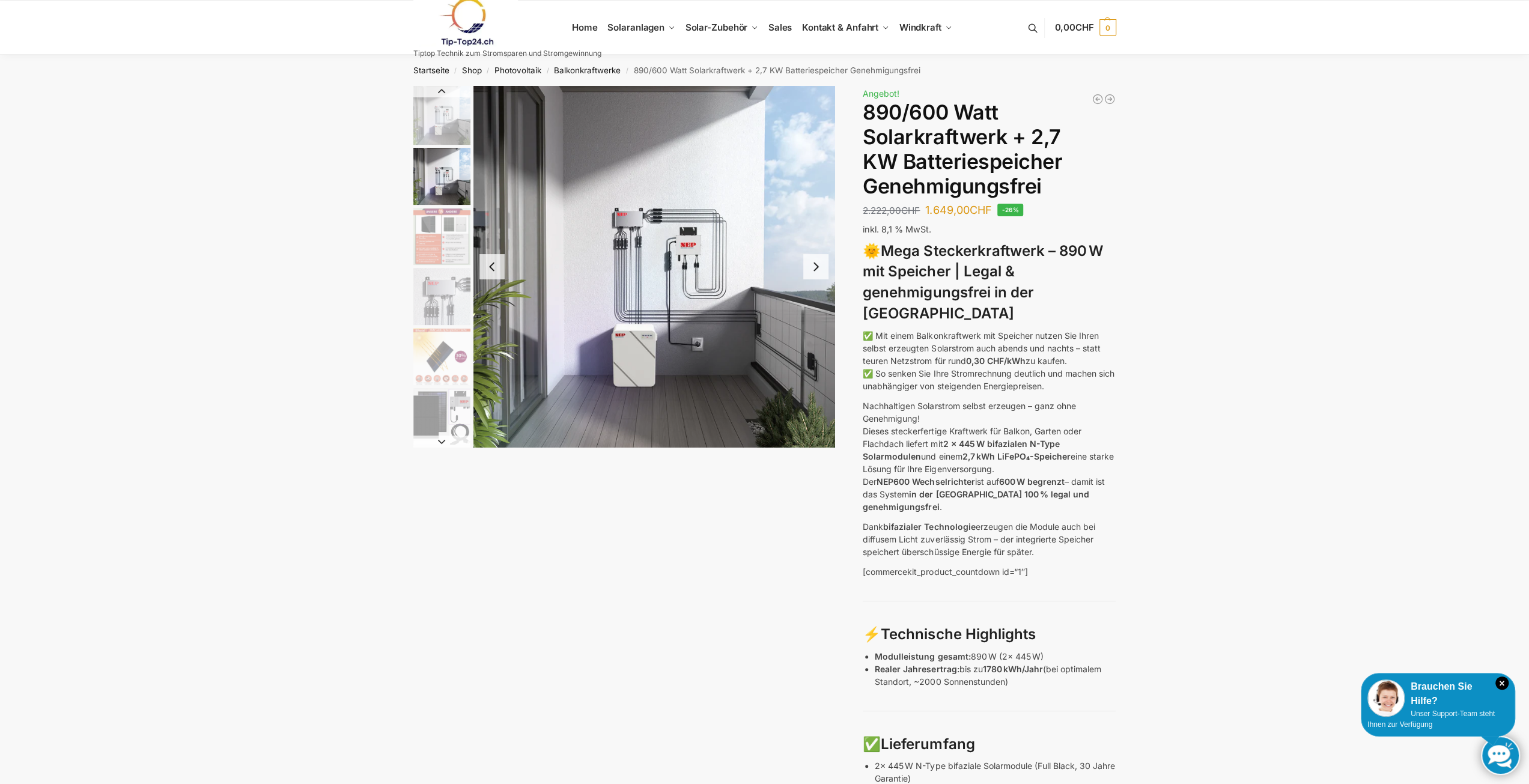
click at [663, 236] on img "2 / 12" at bounding box center [654, 266] width 361 height 361
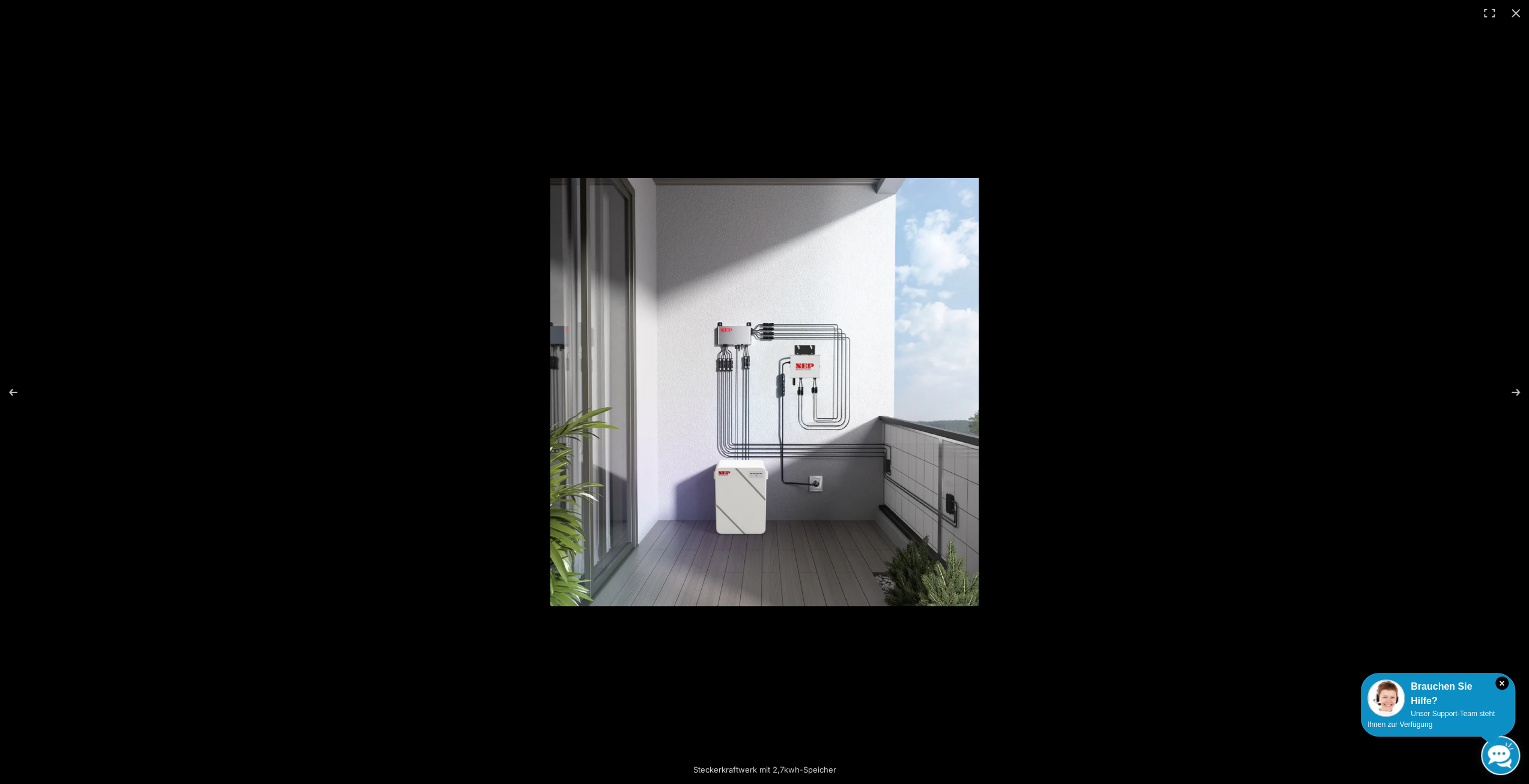
click at [803, 412] on img at bounding box center [764, 391] width 429 height 428
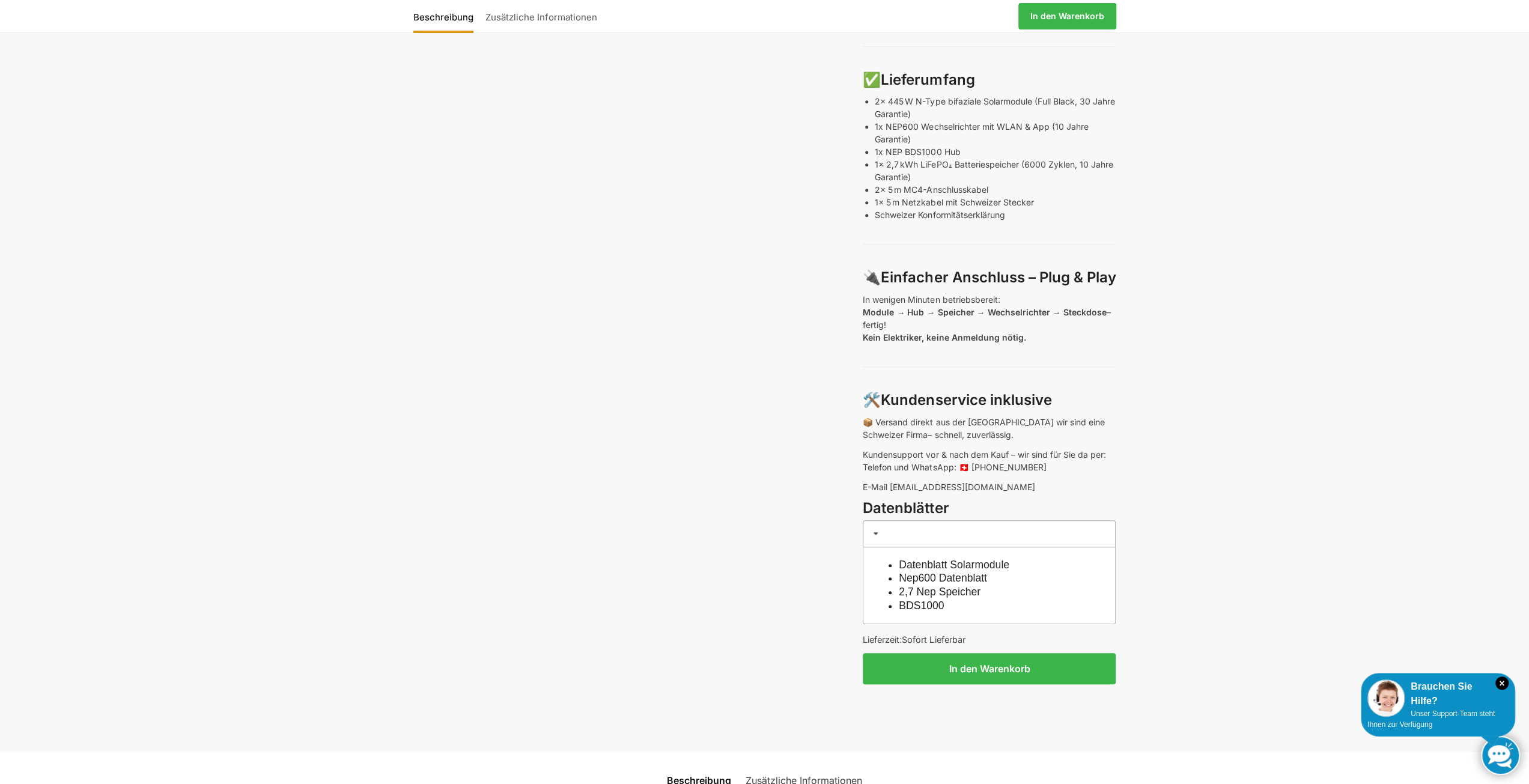
scroll to position [720, 0]
